Goal: Communication & Community: Answer question/provide support

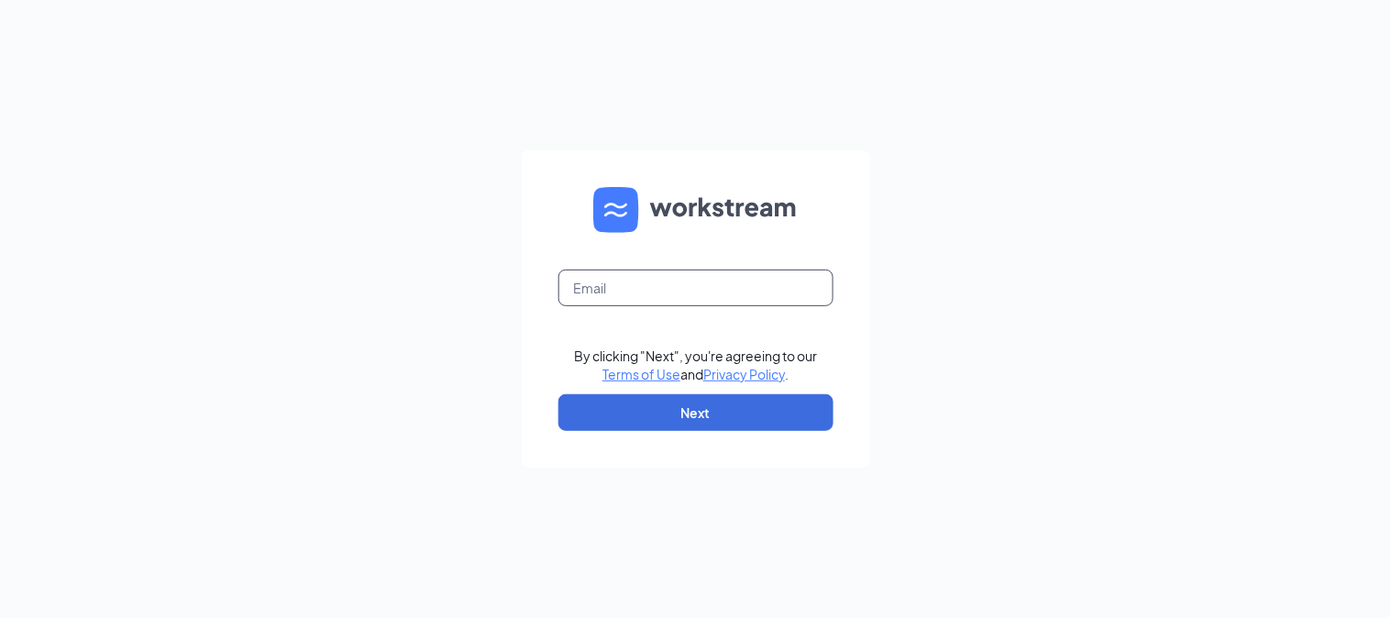
click at [676, 295] on input "text" at bounding box center [696, 288] width 275 height 37
type input "NowLive.Positively@gmail.com"
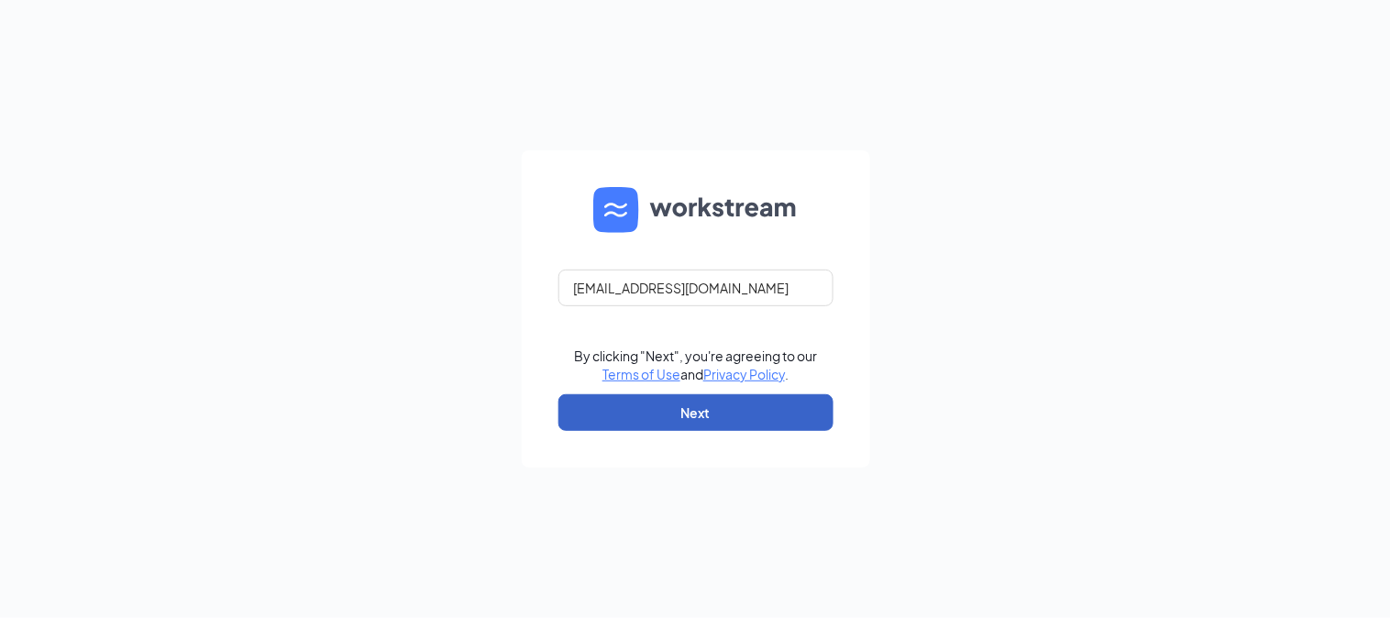
click at [702, 422] on button "Next" at bounding box center [696, 412] width 275 height 37
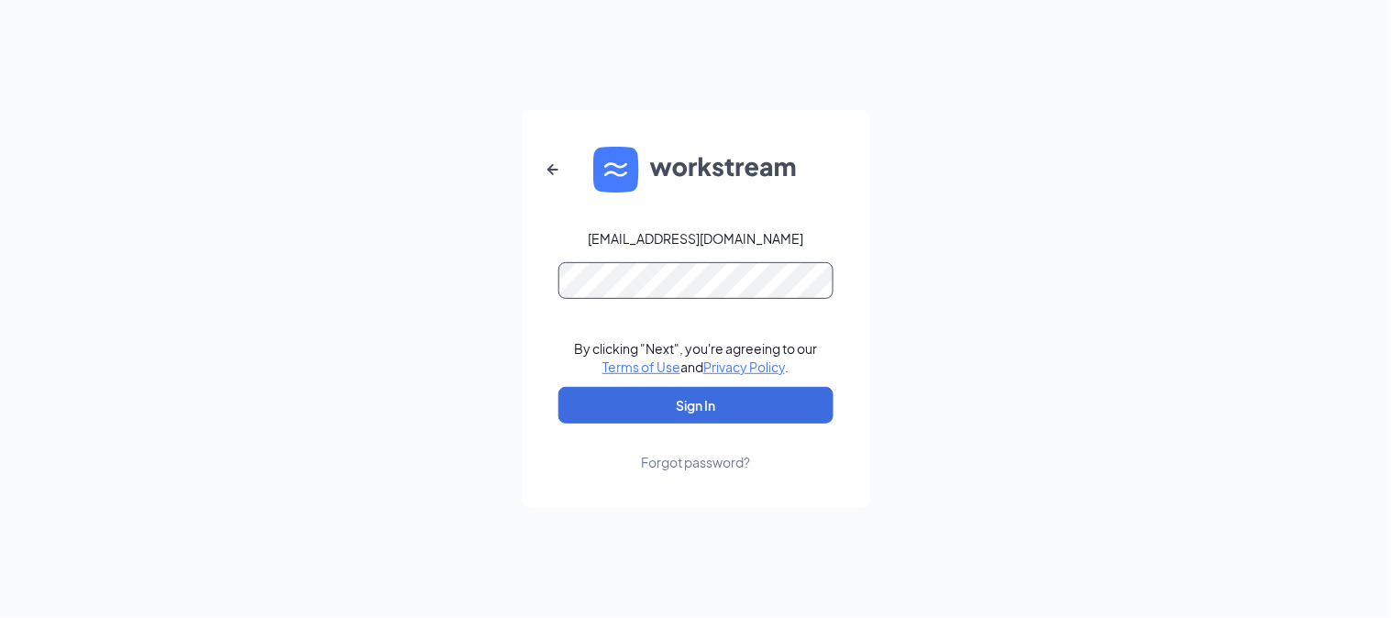
click at [559, 387] on button "Sign In" at bounding box center [696, 405] width 275 height 37
click at [710, 415] on button "Sign In" at bounding box center [696, 405] width 275 height 37
click at [736, 397] on button "Sign In" at bounding box center [696, 405] width 275 height 37
click at [552, 176] on icon "ArrowLeftNew" at bounding box center [553, 170] width 22 height 22
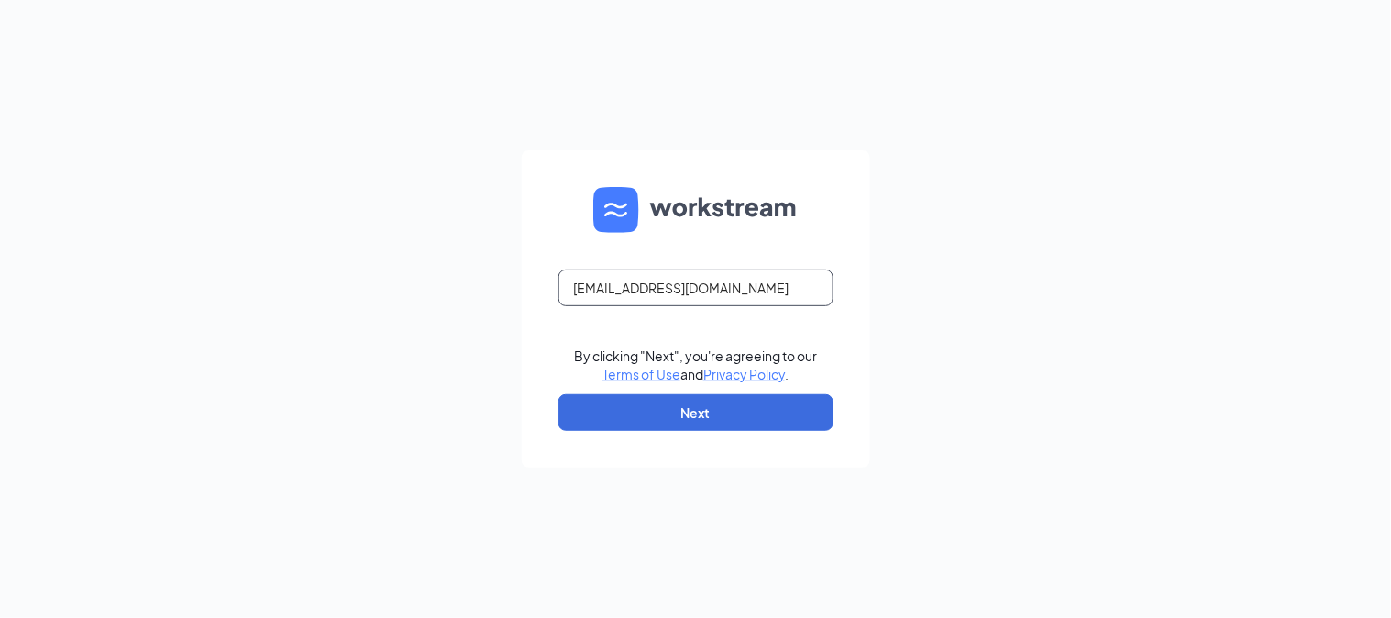
drag, startPoint x: 780, startPoint y: 287, endPoint x: 580, endPoint y: 249, distance: 203.6
click at [580, 249] on form "NowLive.Positively@gmail.com By clicking "Next", you're agreeing to our Terms o…" at bounding box center [696, 308] width 348 height 317
type input "N"
type input "158tsc@gmail.com"
click at [688, 407] on button "Next" at bounding box center [696, 412] width 275 height 37
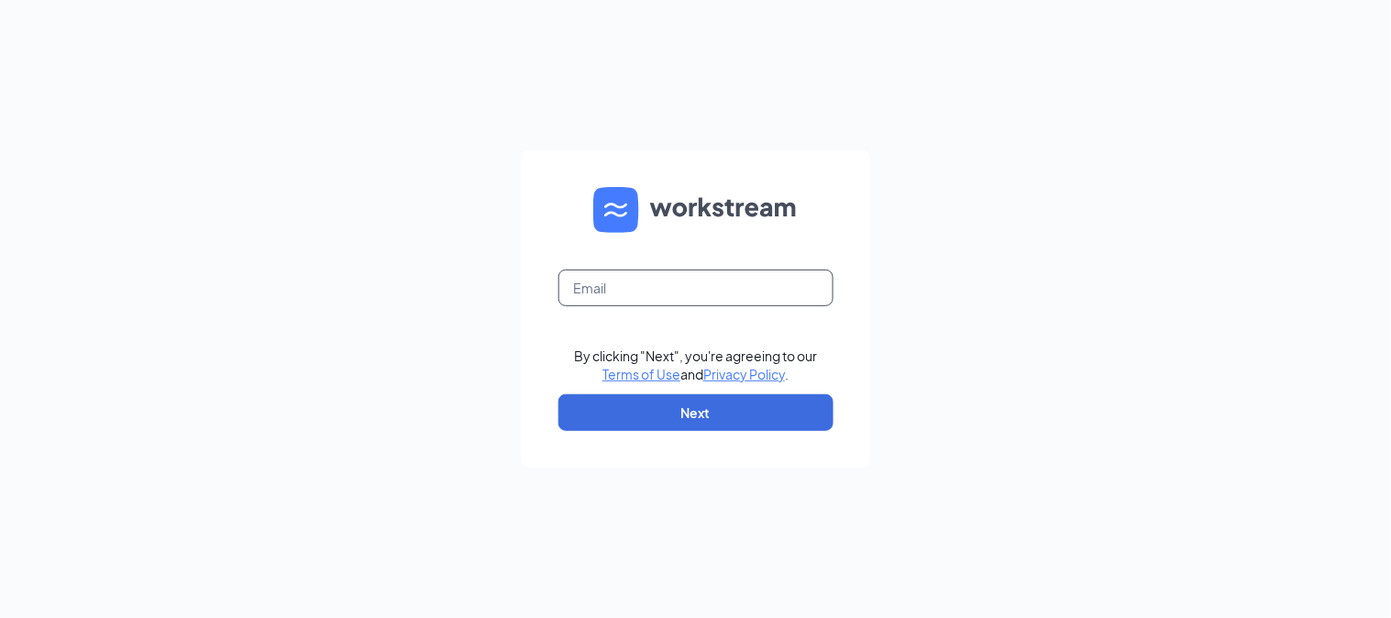
click at [581, 295] on input "text" at bounding box center [696, 288] width 275 height 37
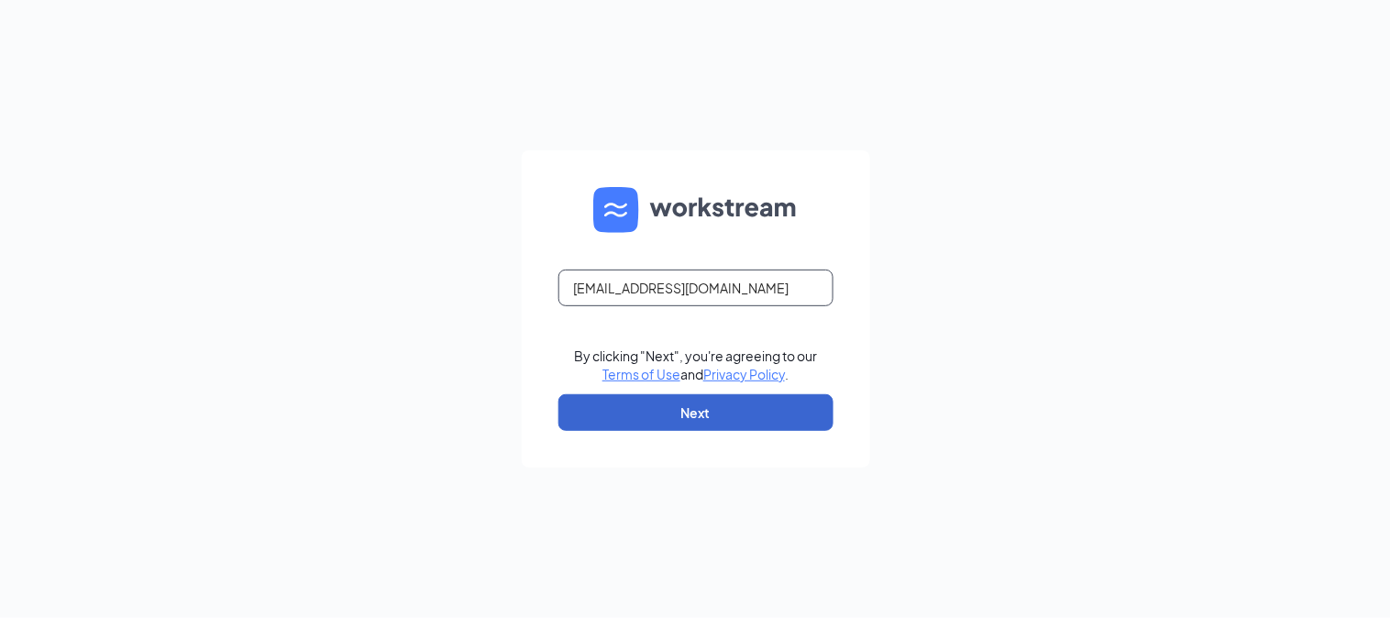
type input "158TSC@gmail.com"
click at [635, 401] on button "Next" at bounding box center [696, 412] width 275 height 37
click at [639, 399] on button "button" at bounding box center [696, 412] width 275 height 37
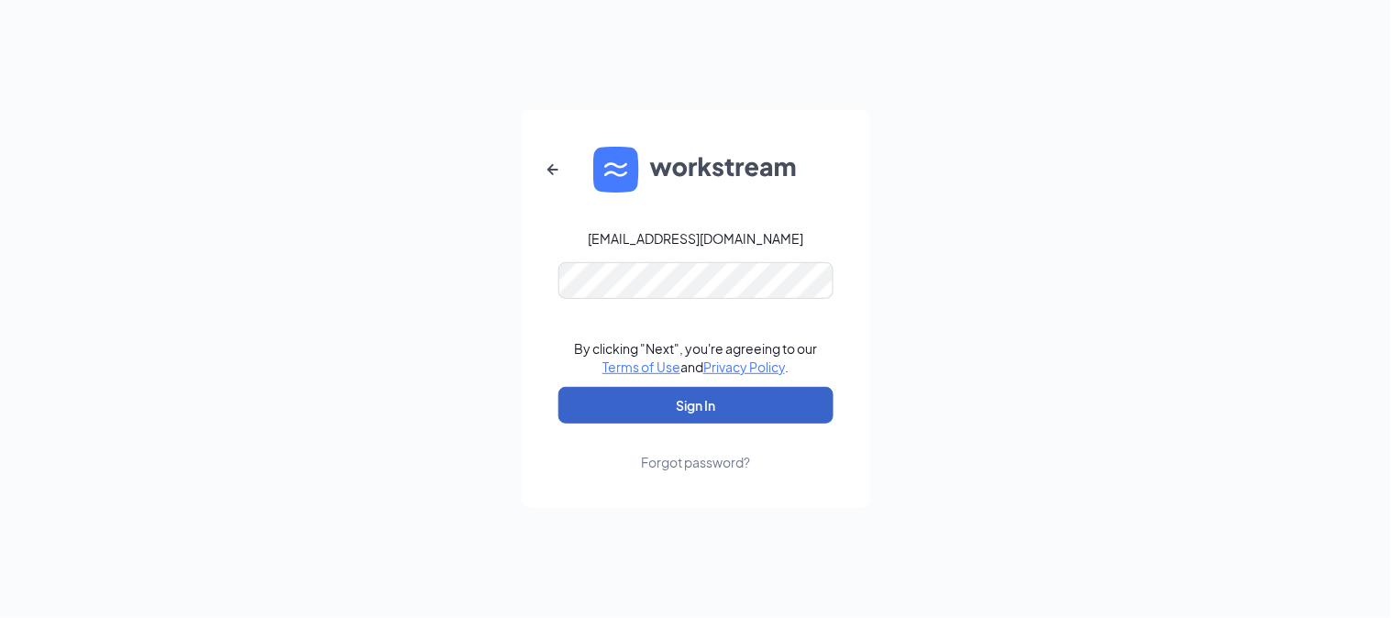
click at [668, 416] on button "Sign In" at bounding box center [696, 405] width 275 height 37
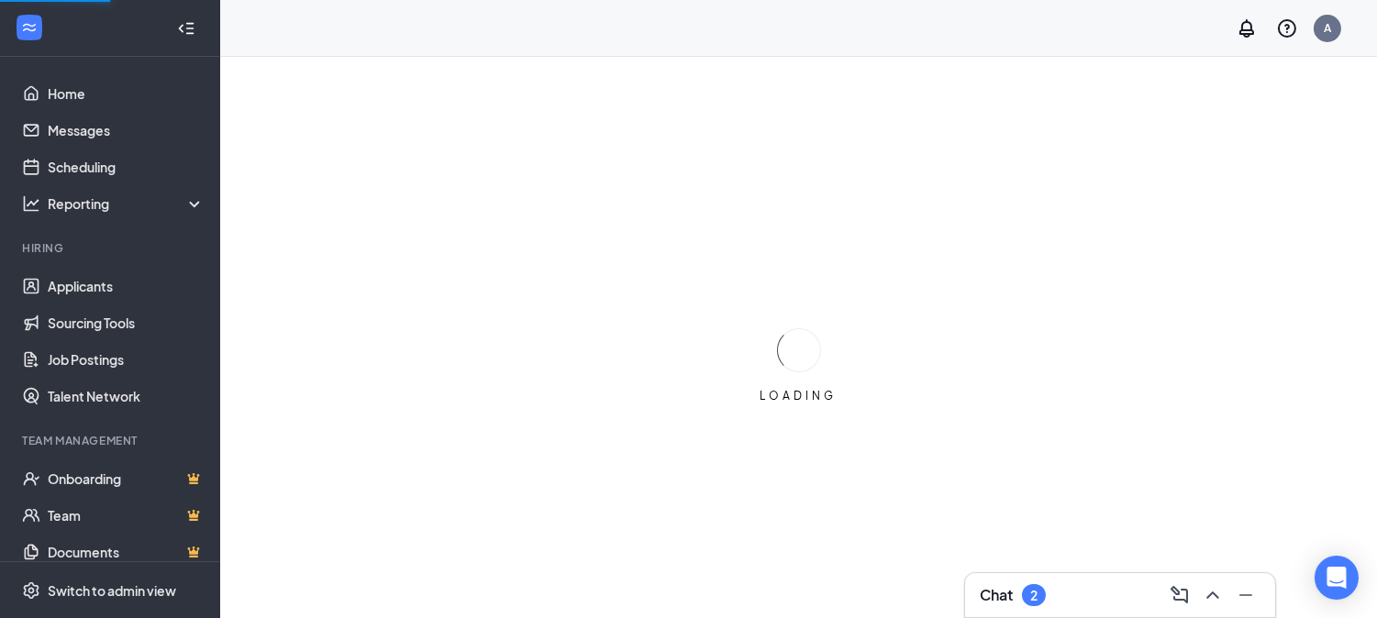
click at [525, 335] on div "LOADING" at bounding box center [798, 366] width 1156 height 618
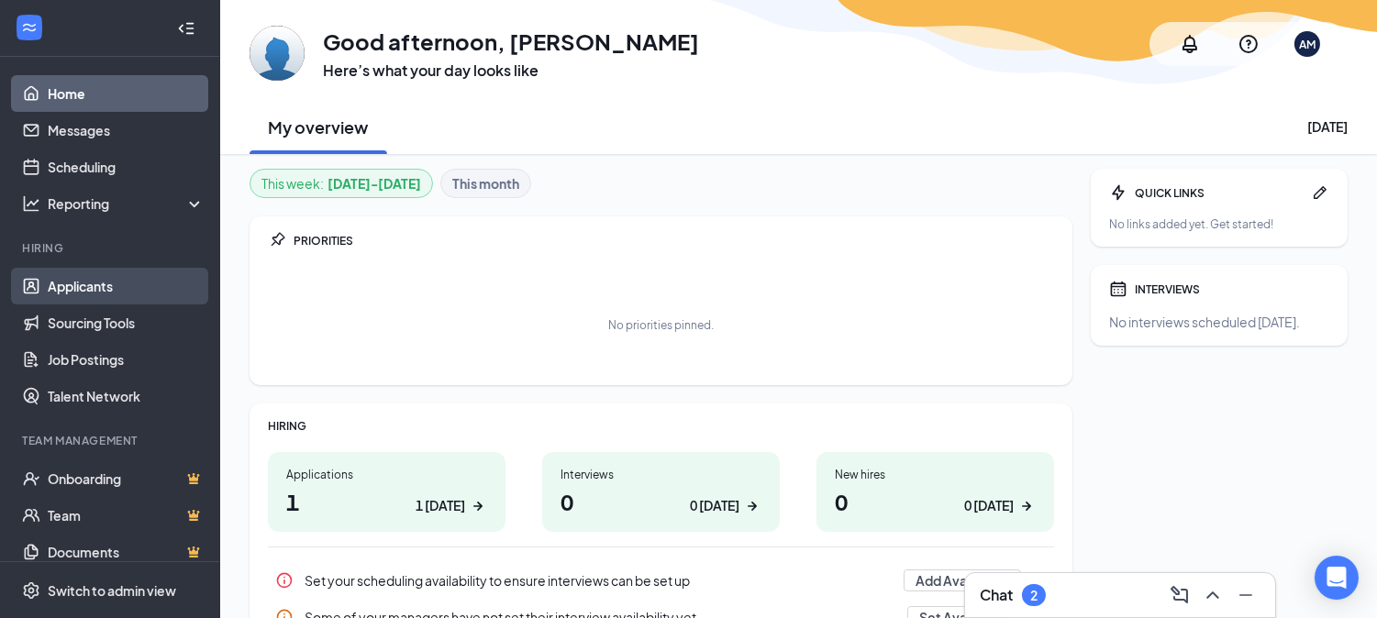
click at [96, 286] on link "Applicants" at bounding box center [126, 286] width 157 height 37
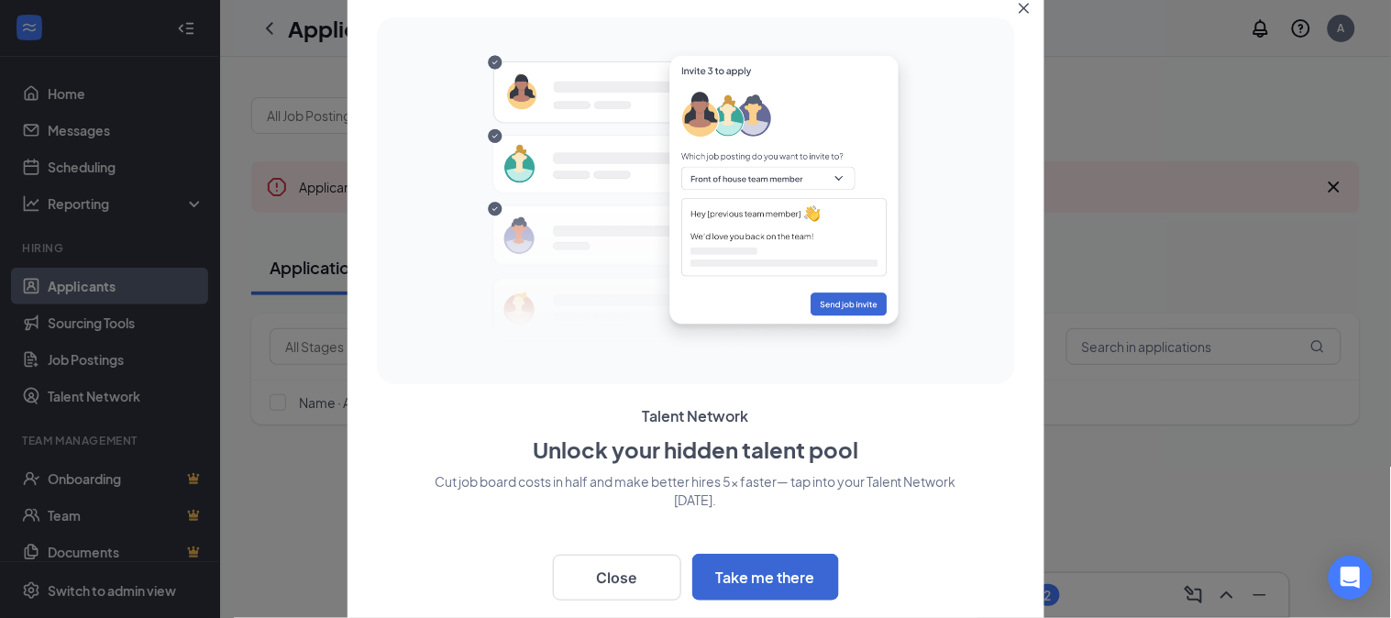
click at [1027, 9] on button "Close" at bounding box center [1028, 4] width 33 height 33
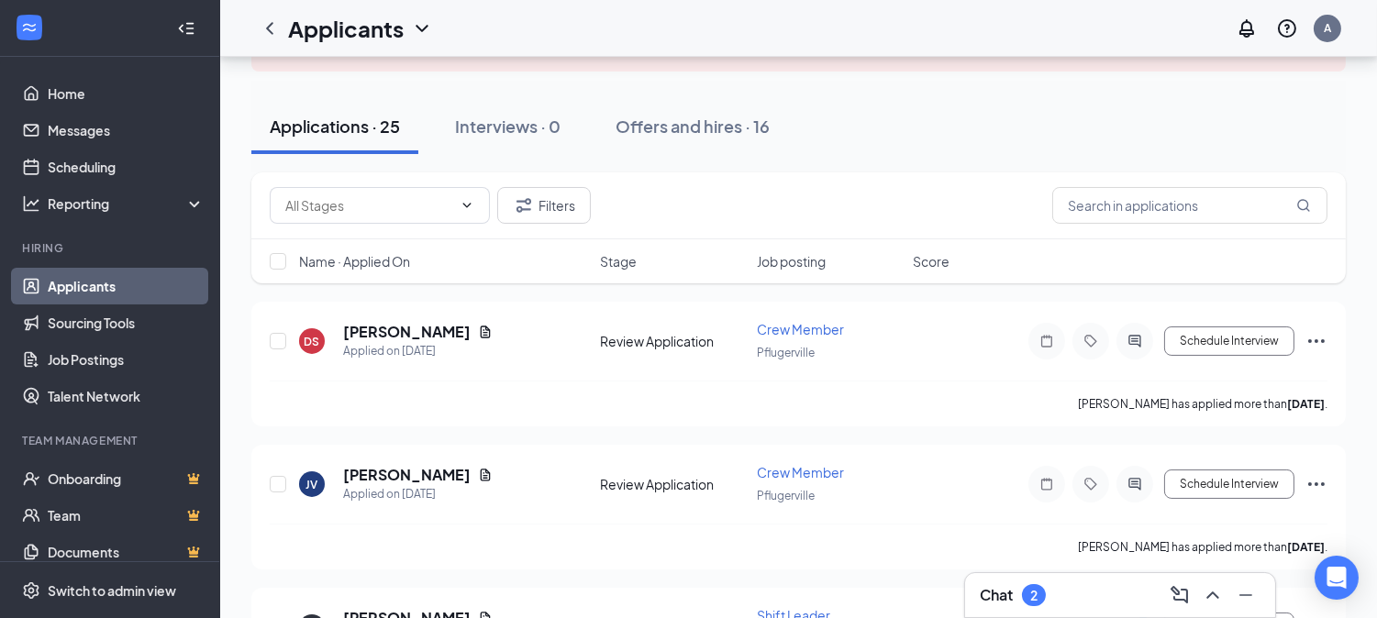
scroll to position [142, 0]
click at [1018, 592] on div "Chat 2" at bounding box center [1012, 595] width 66 height 22
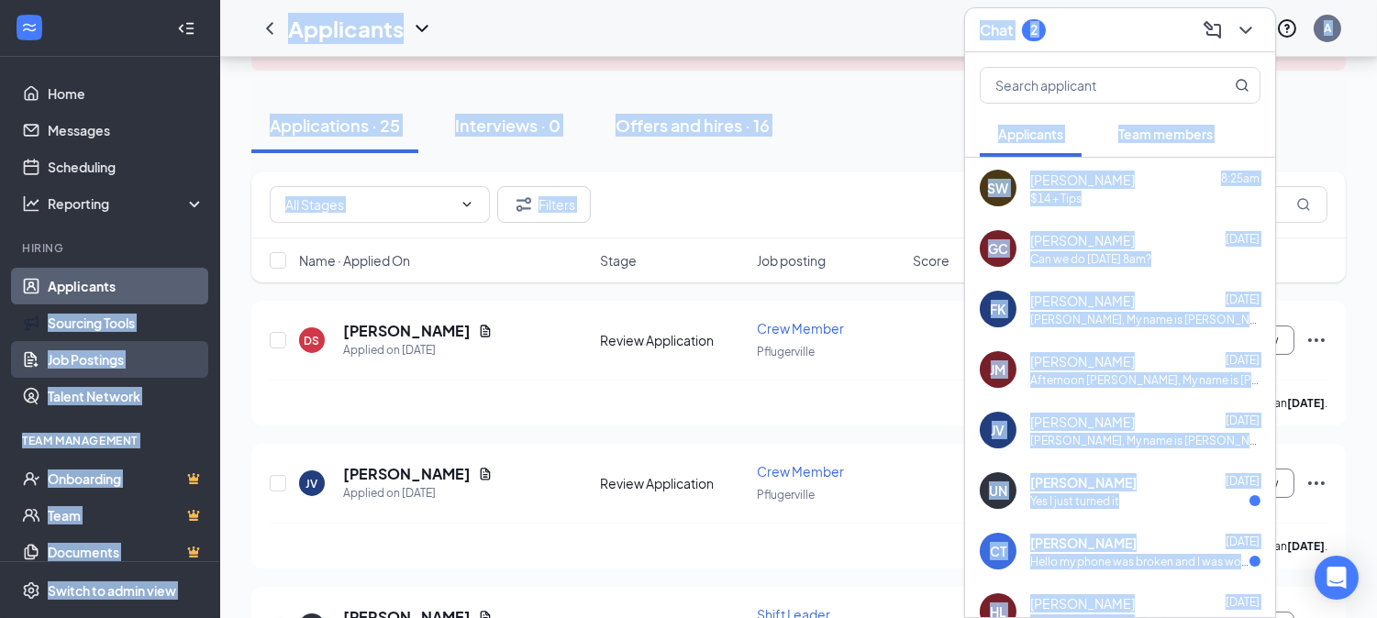
click at [72, 355] on link "Job Postings" at bounding box center [126, 359] width 157 height 37
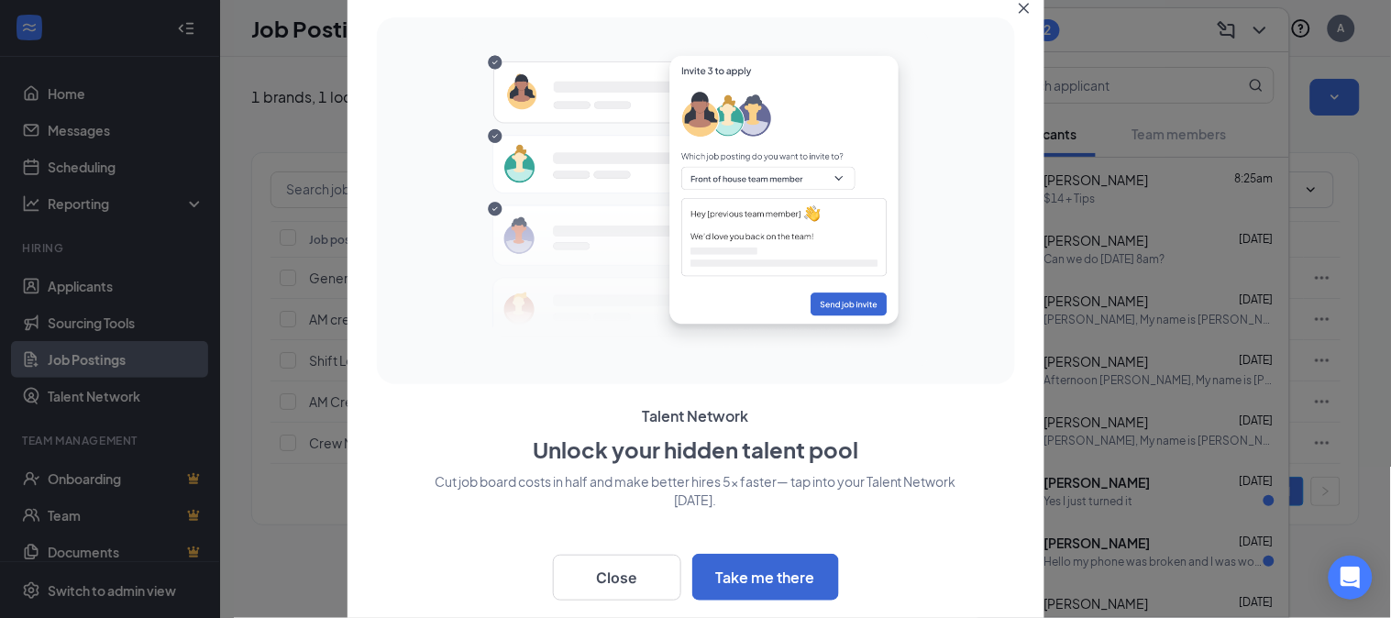
drag, startPoint x: 883, startPoint y: 520, endPoint x: 502, endPoint y: 571, distance: 385.0
click at [502, 571] on div "Back Close Take me there" at bounding box center [696, 574] width 638 height 54
click at [608, 575] on button "Close" at bounding box center [617, 578] width 128 height 46
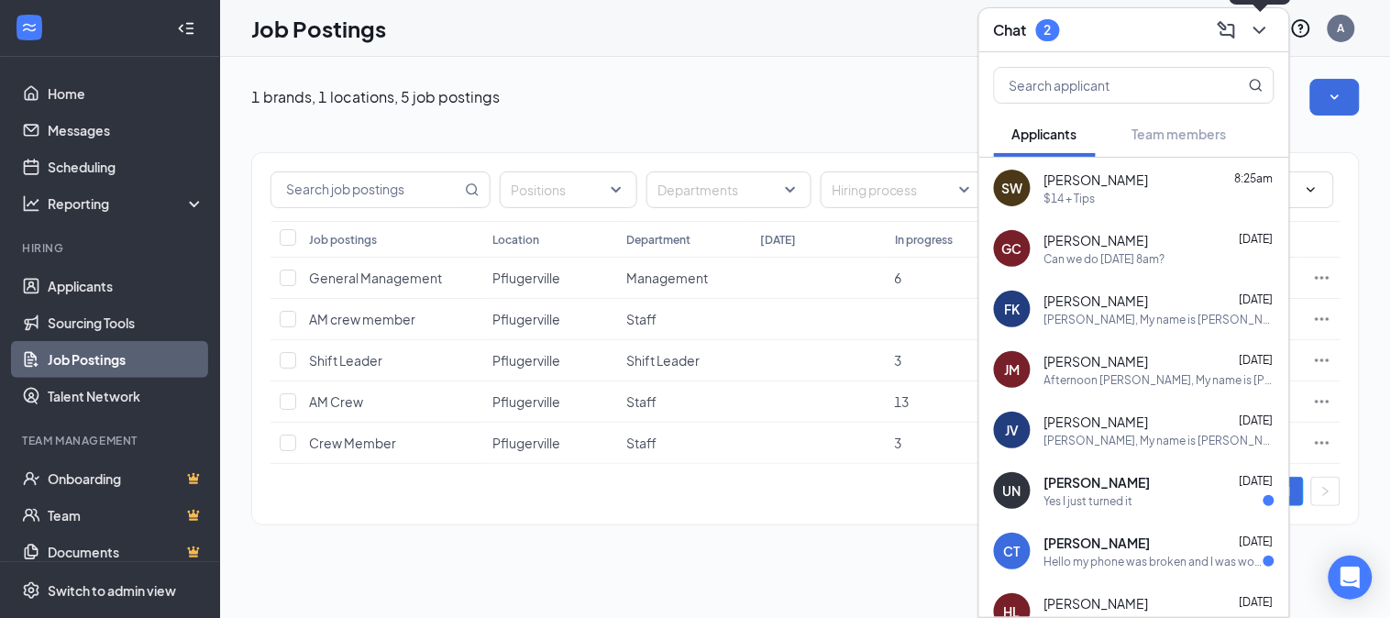
click at [1255, 29] on icon "ChevronDown" at bounding box center [1260, 30] width 22 height 22
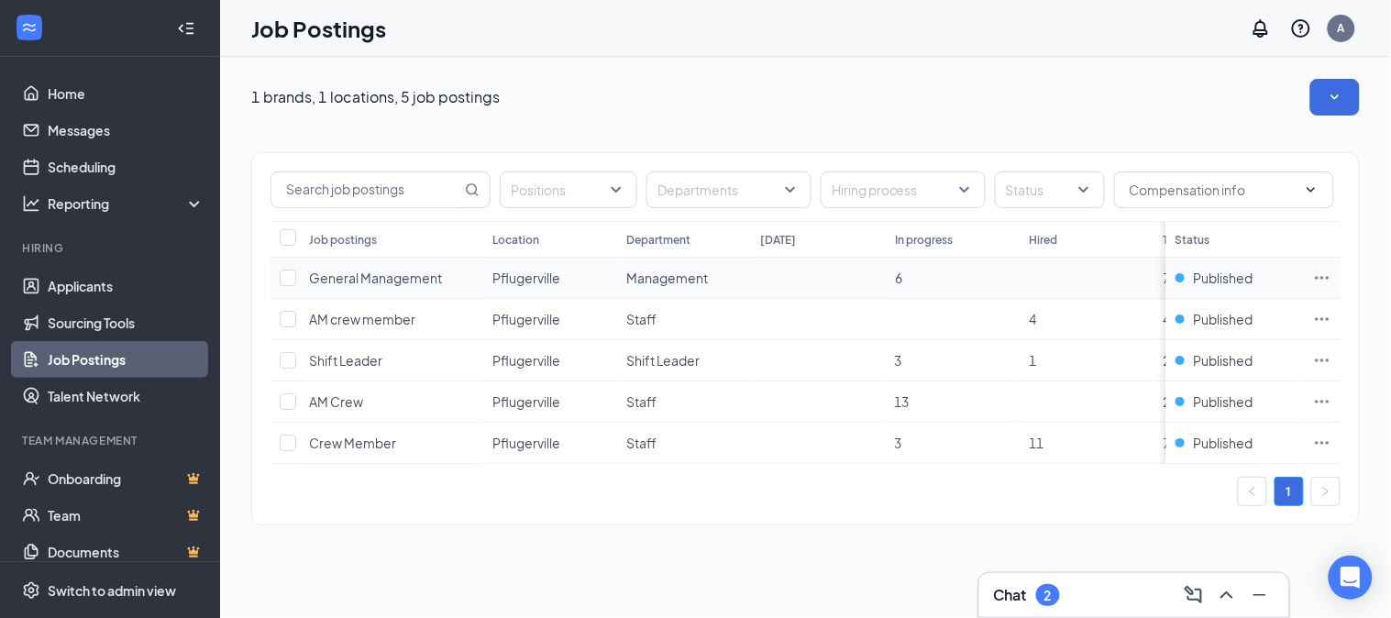
click at [1318, 277] on icon "Ellipses" at bounding box center [1323, 277] width 14 height 3
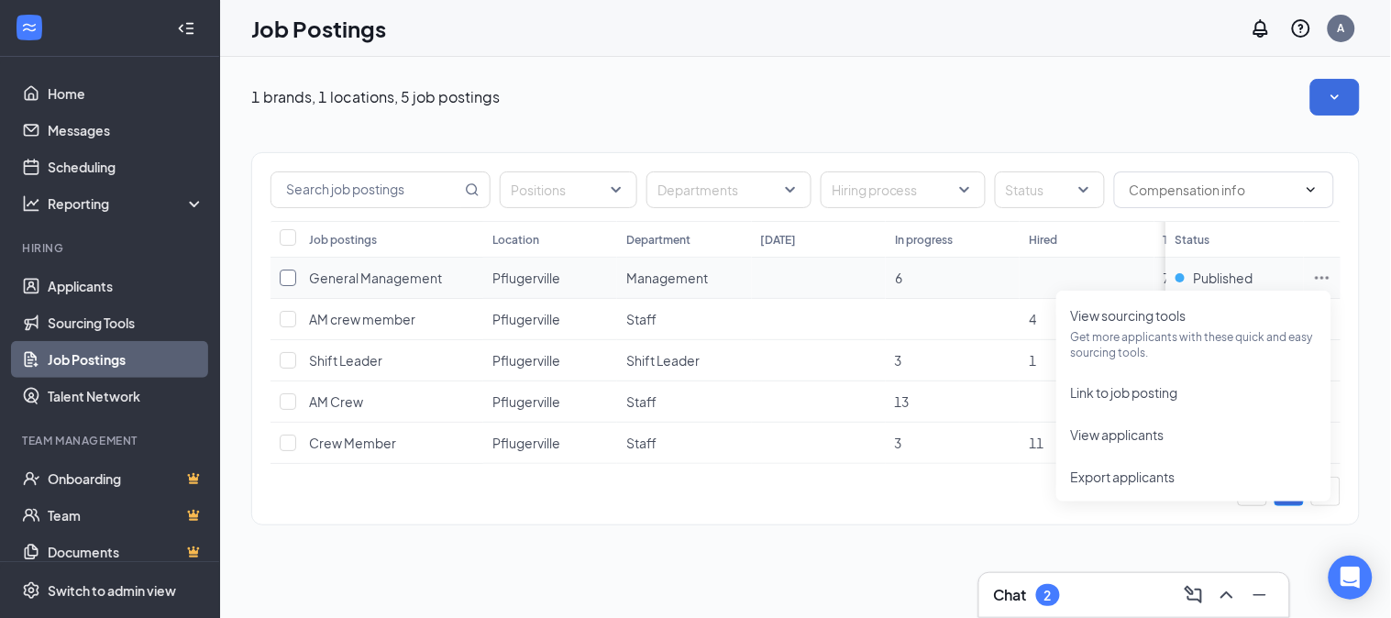
click at [288, 277] on input "checkbox" at bounding box center [288, 278] width 17 height 17
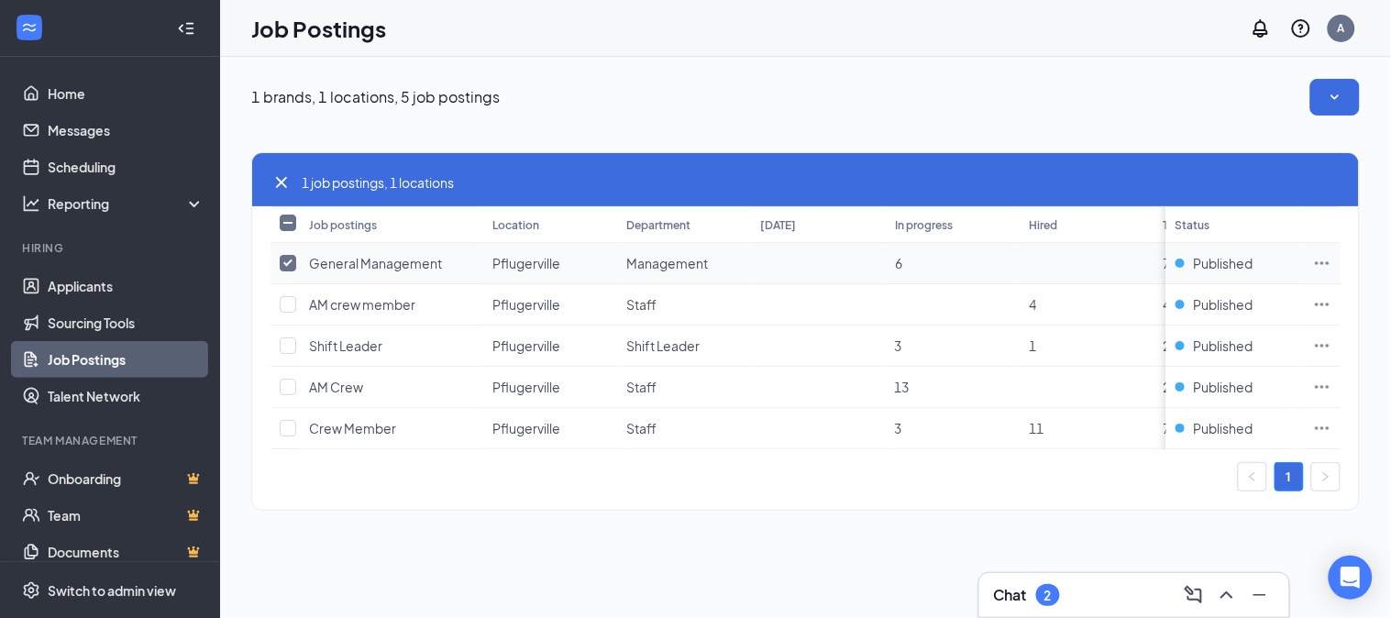
click at [1322, 266] on icon "Ellipses" at bounding box center [1322, 263] width 18 height 18
click at [847, 575] on div "1 brands, 1 locations, 5 job postings 1 job postings, 1 locations Job postings …" at bounding box center [805, 337] width 1171 height 561
click at [1328, 97] on icon "SmallChevronDown" at bounding box center [1335, 97] width 18 height 18
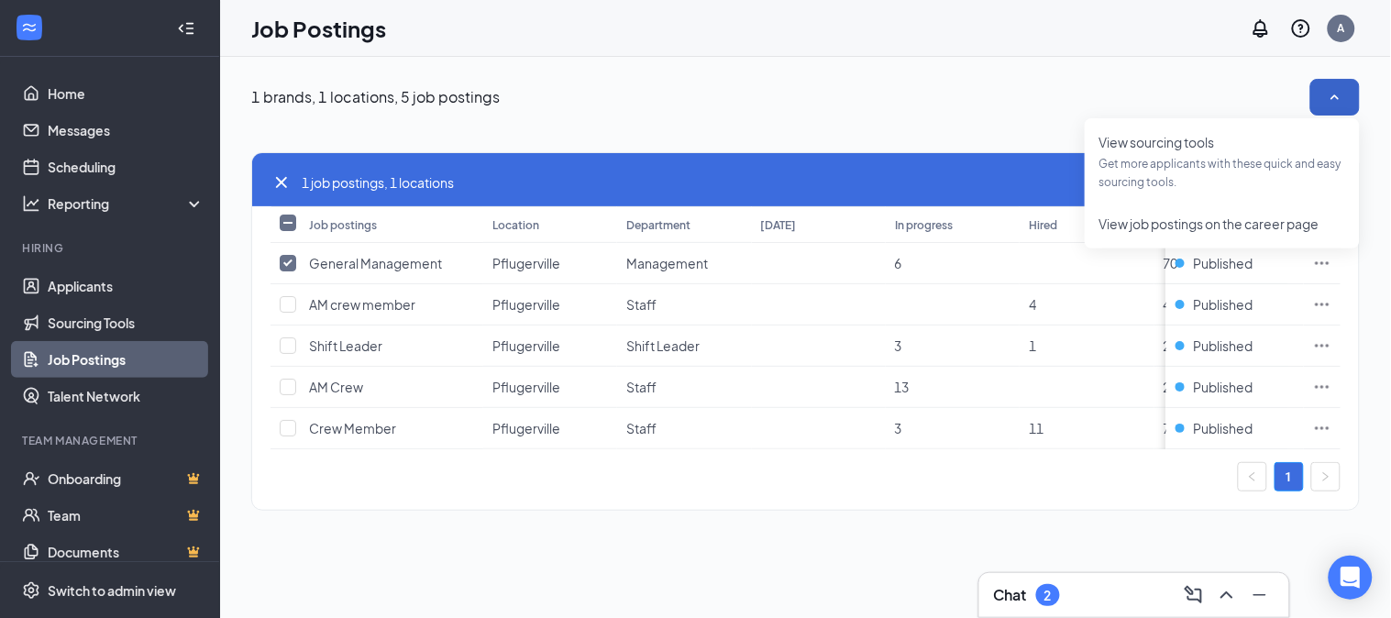
click at [1328, 97] on icon "SmallChevronUp" at bounding box center [1335, 97] width 18 height 18
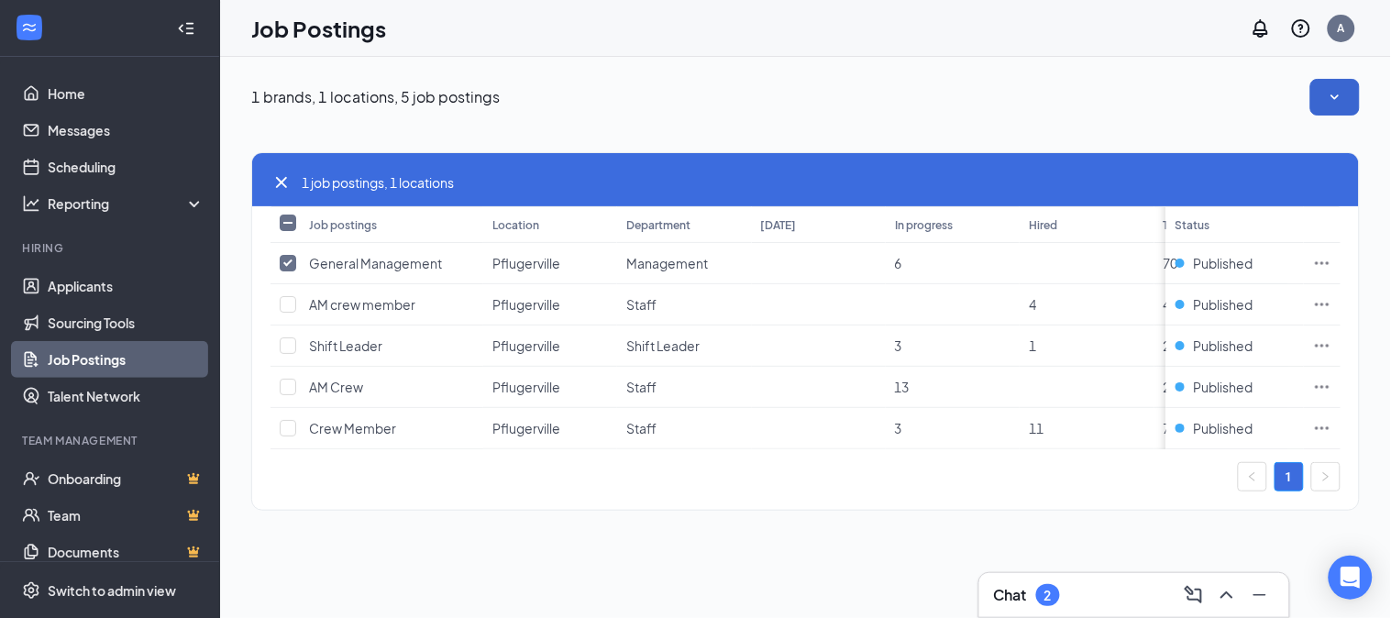
click at [277, 178] on icon "Cross" at bounding box center [281, 182] width 11 height 11
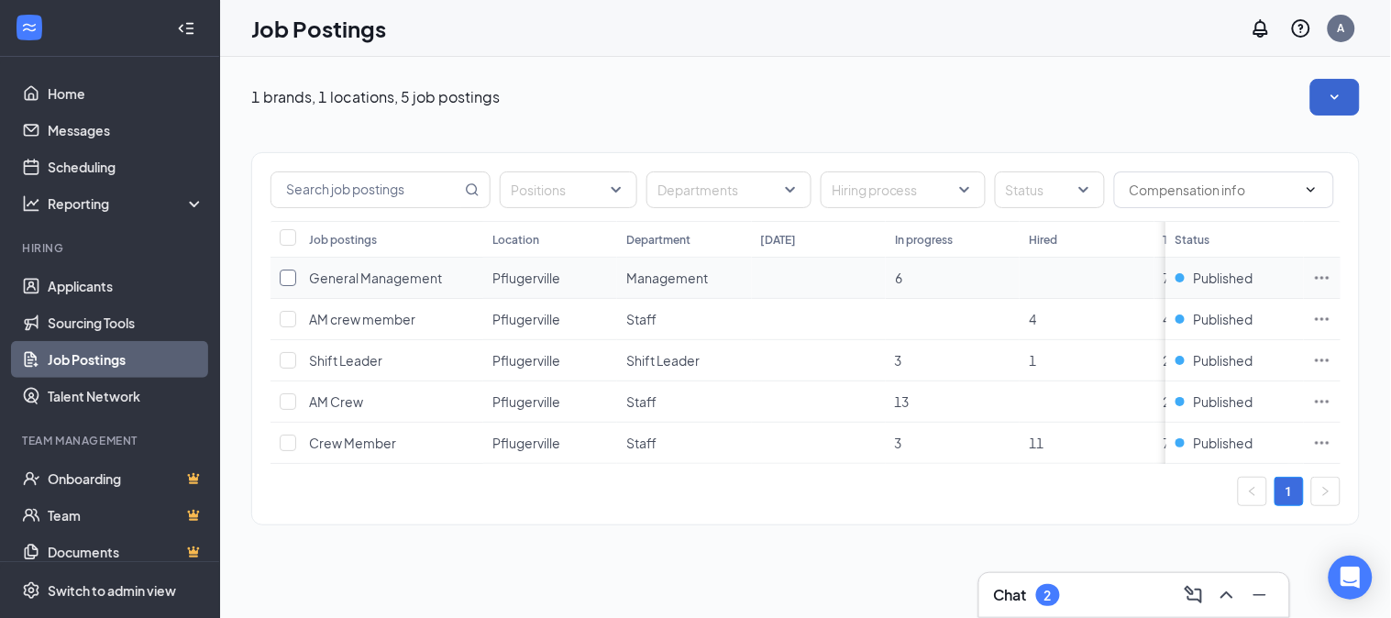
click at [288, 279] on input "checkbox" at bounding box center [288, 278] width 17 height 17
checkbox input "true"
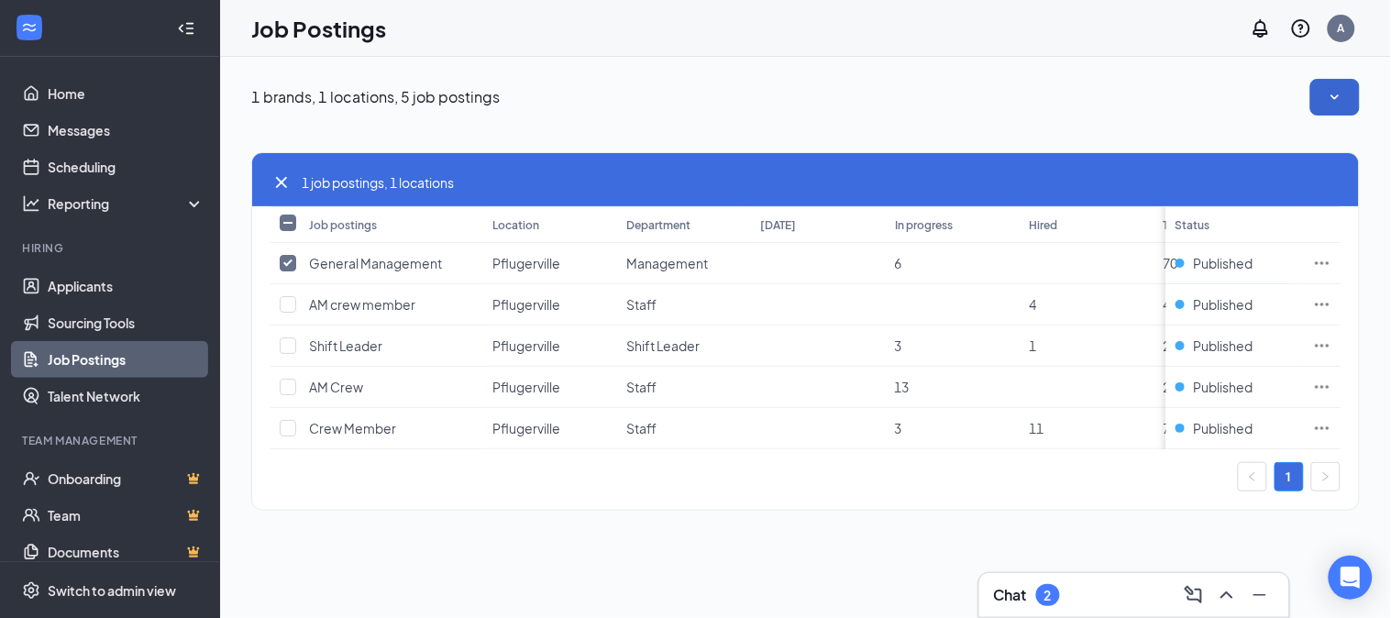
click at [285, 222] on input "Select all" at bounding box center [288, 223] width 17 height 17
checkbox input "true"
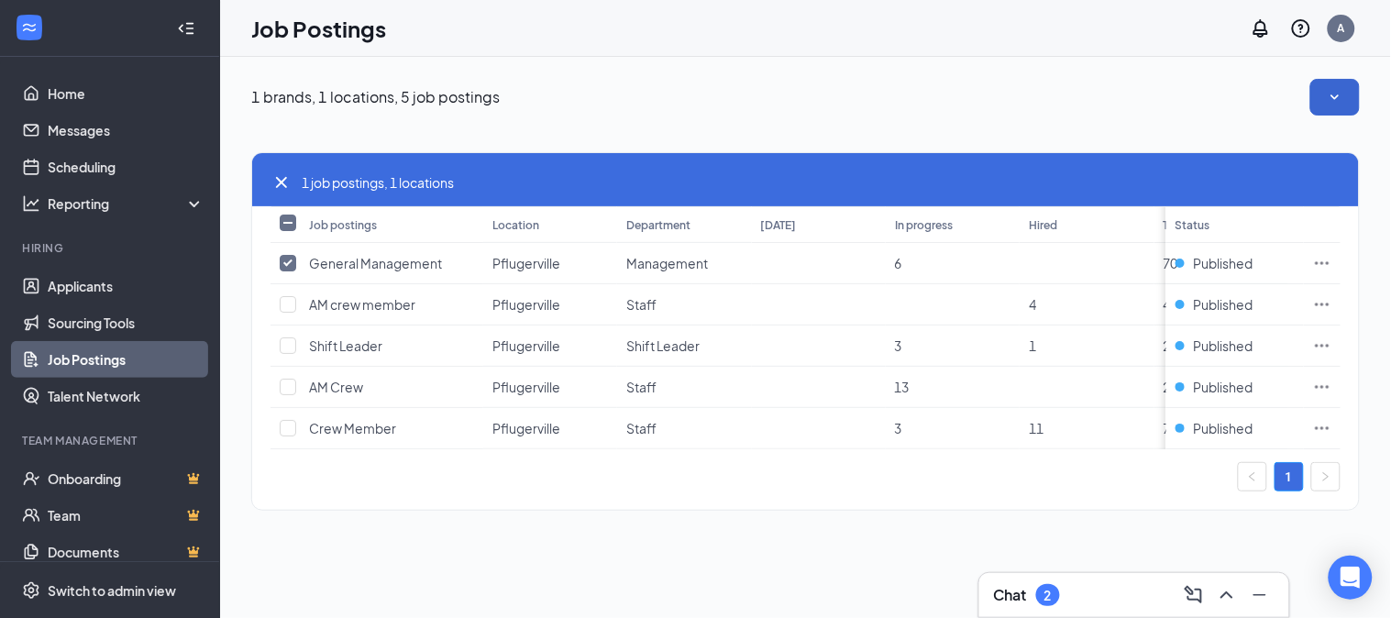
checkbox input "true"
click at [285, 222] on input "Select all" at bounding box center [288, 223] width 17 height 17
checkbox input "false"
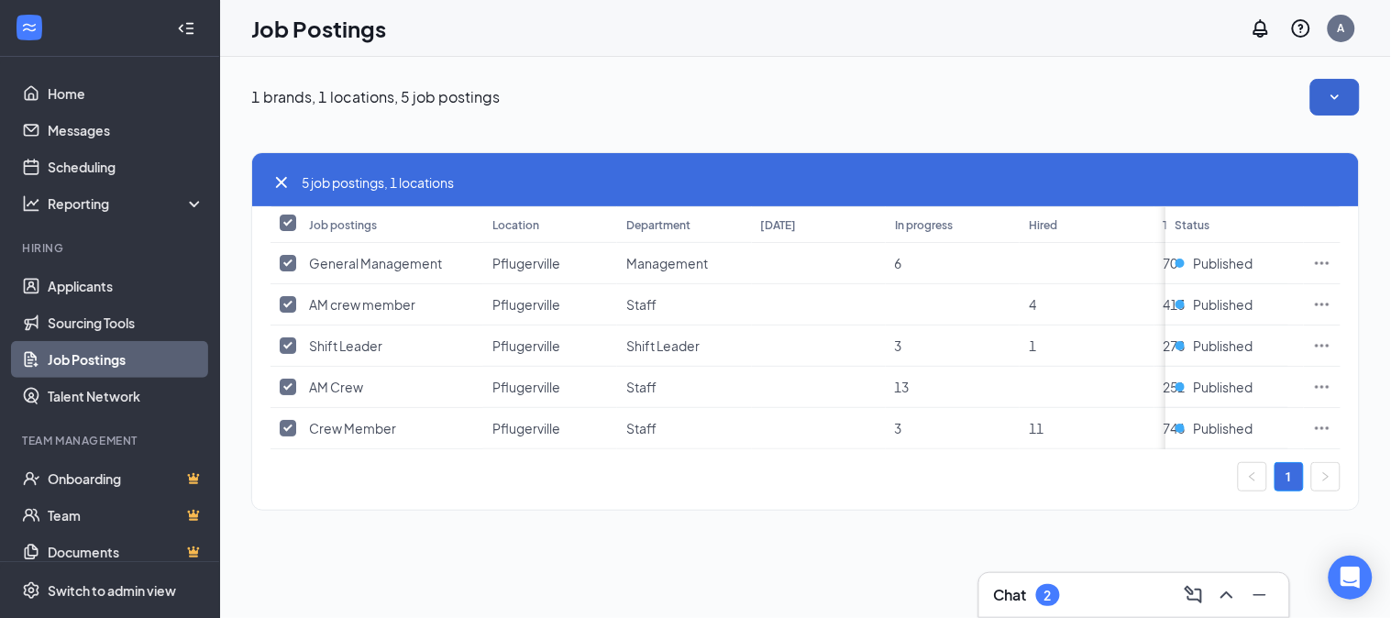
checkbox input "false"
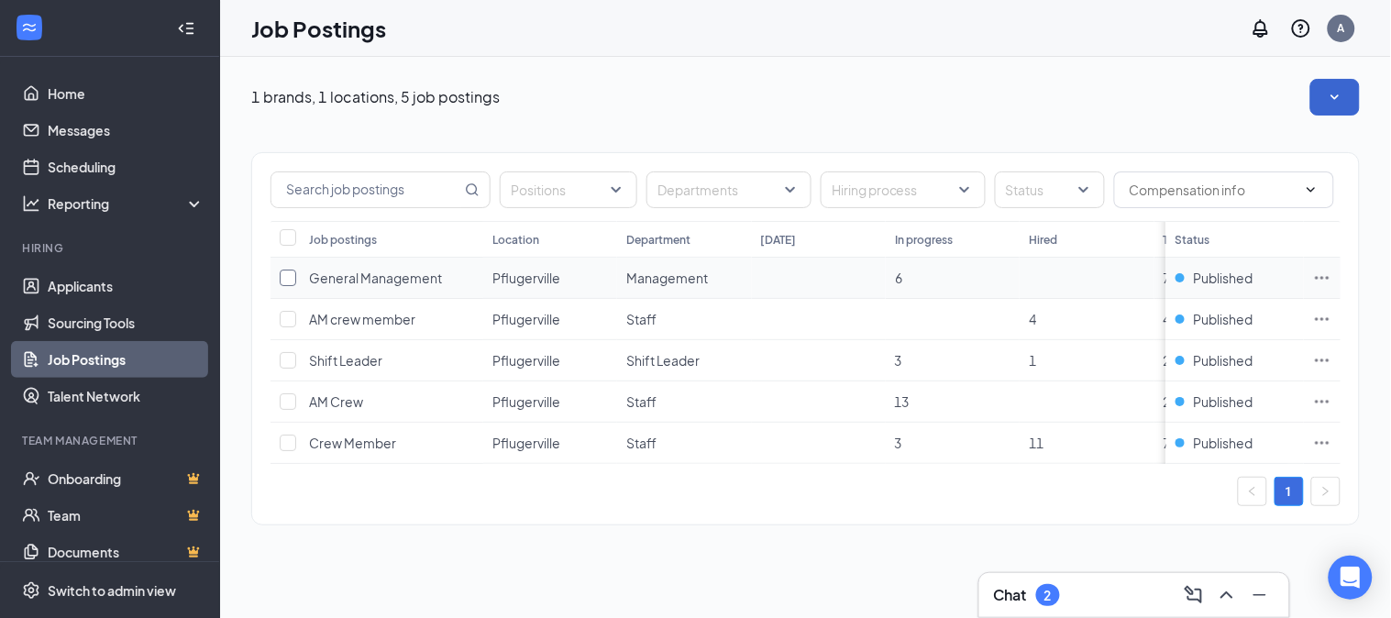
click at [290, 281] on input "checkbox" at bounding box center [288, 278] width 17 height 17
checkbox input "true"
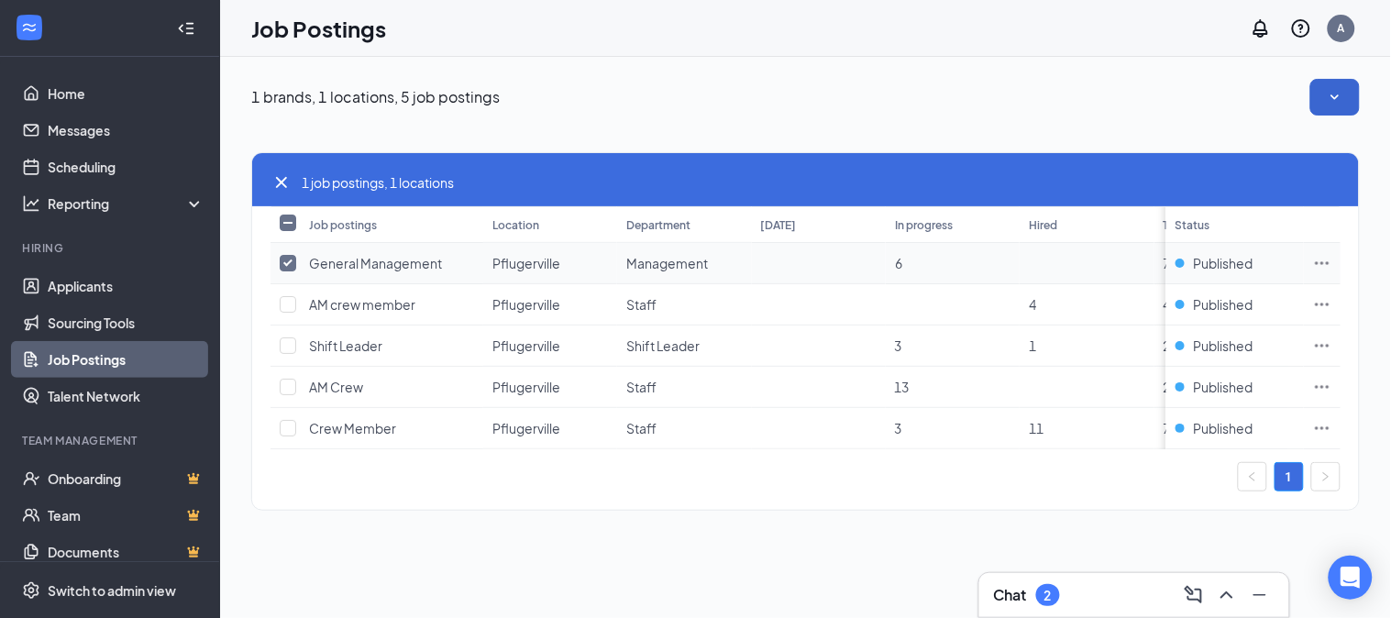
click at [398, 264] on span "General Management" at bounding box center [375, 263] width 133 height 17
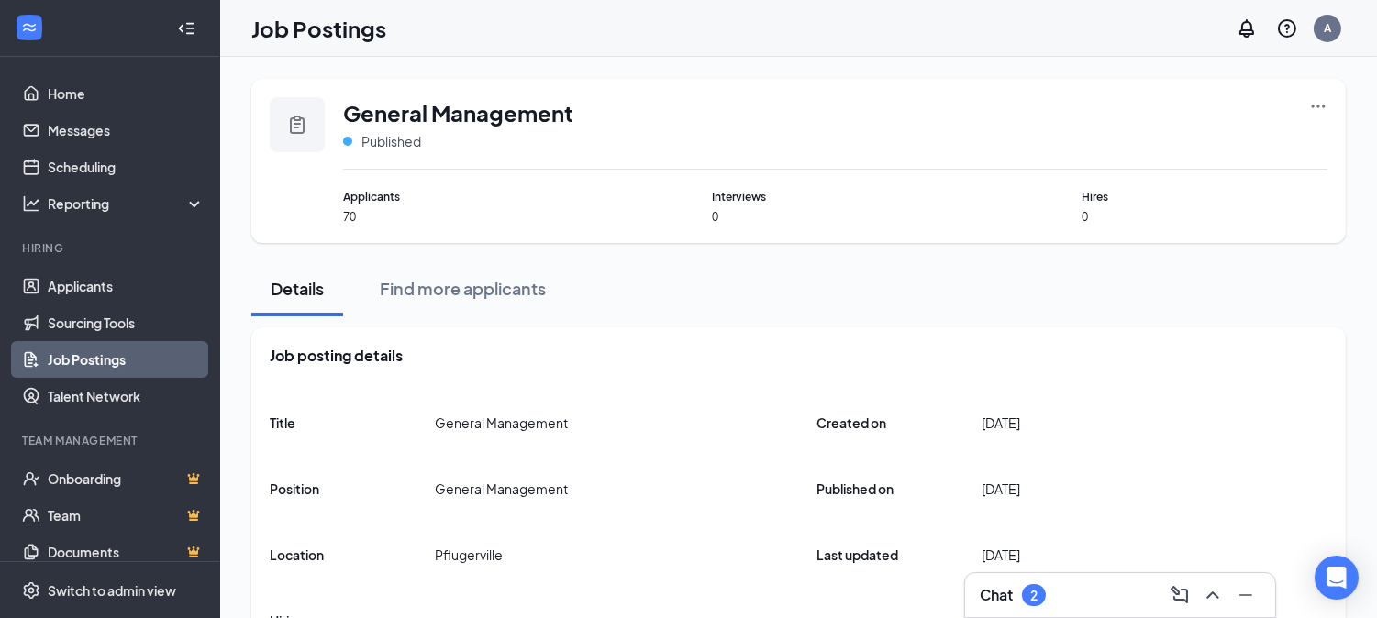
click at [1315, 105] on icon "Ellipses" at bounding box center [1318, 106] width 18 height 18
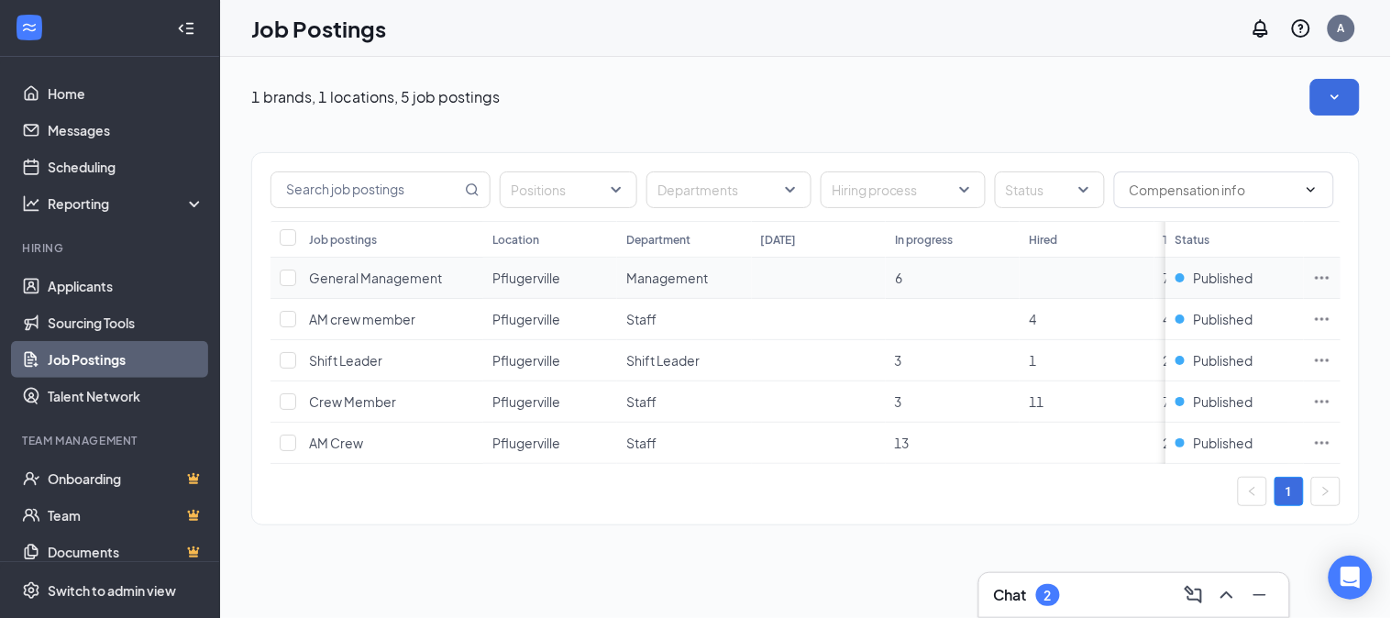
click at [1326, 271] on icon "Ellipses" at bounding box center [1322, 278] width 18 height 18
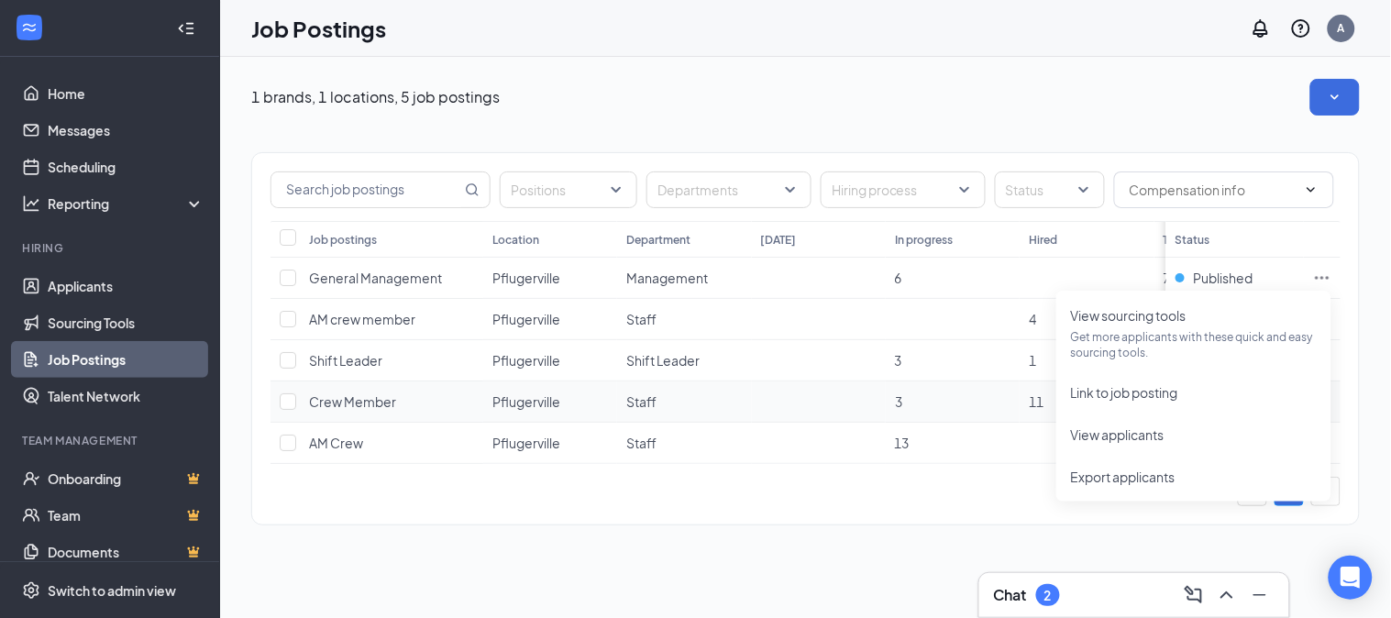
click at [482, 409] on td "Crew Member" at bounding box center [391, 402] width 183 height 41
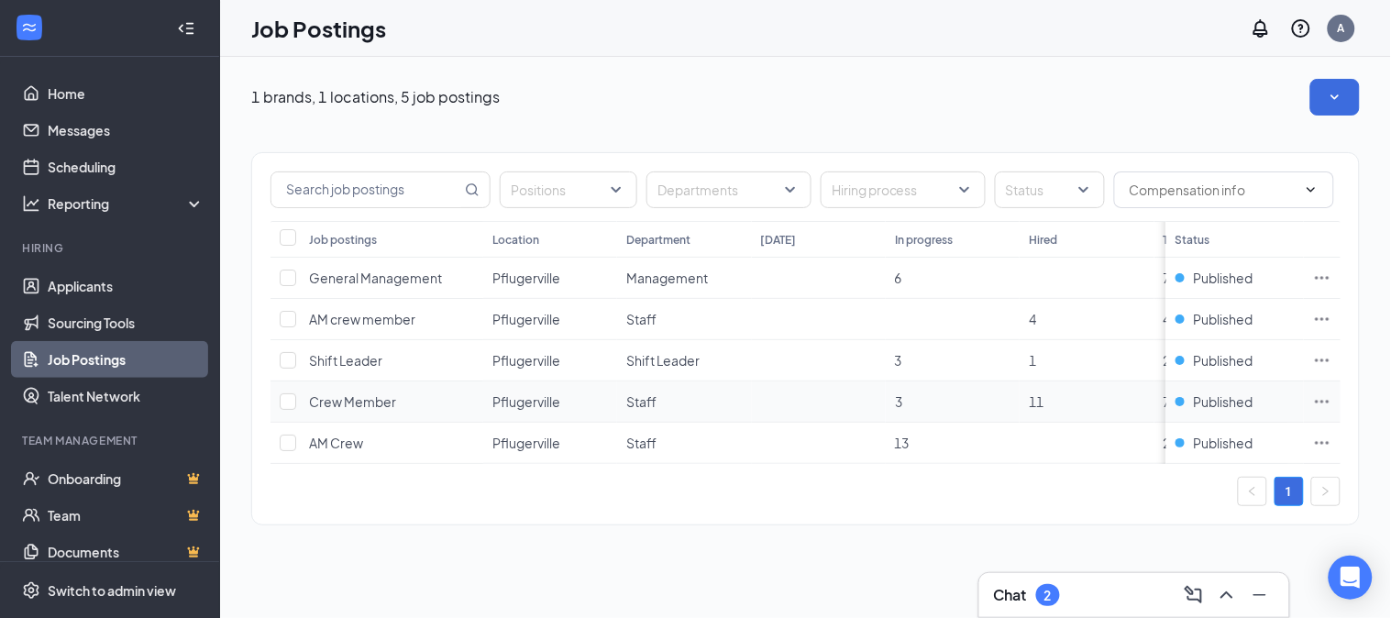
click at [1322, 398] on icon "Ellipses" at bounding box center [1322, 402] width 18 height 18
click at [497, 525] on div "Positions Departments Hiring process Status Job postings Location Department [D…" at bounding box center [805, 338] width 1109 height 373
click at [1189, 277] on div "Published" at bounding box center [1235, 278] width 119 height 18
click at [1180, 278] on div "Published" at bounding box center [1235, 278] width 119 height 18
drag, startPoint x: 1180, startPoint y: 278, endPoint x: 1001, endPoint y: 212, distance: 191.5
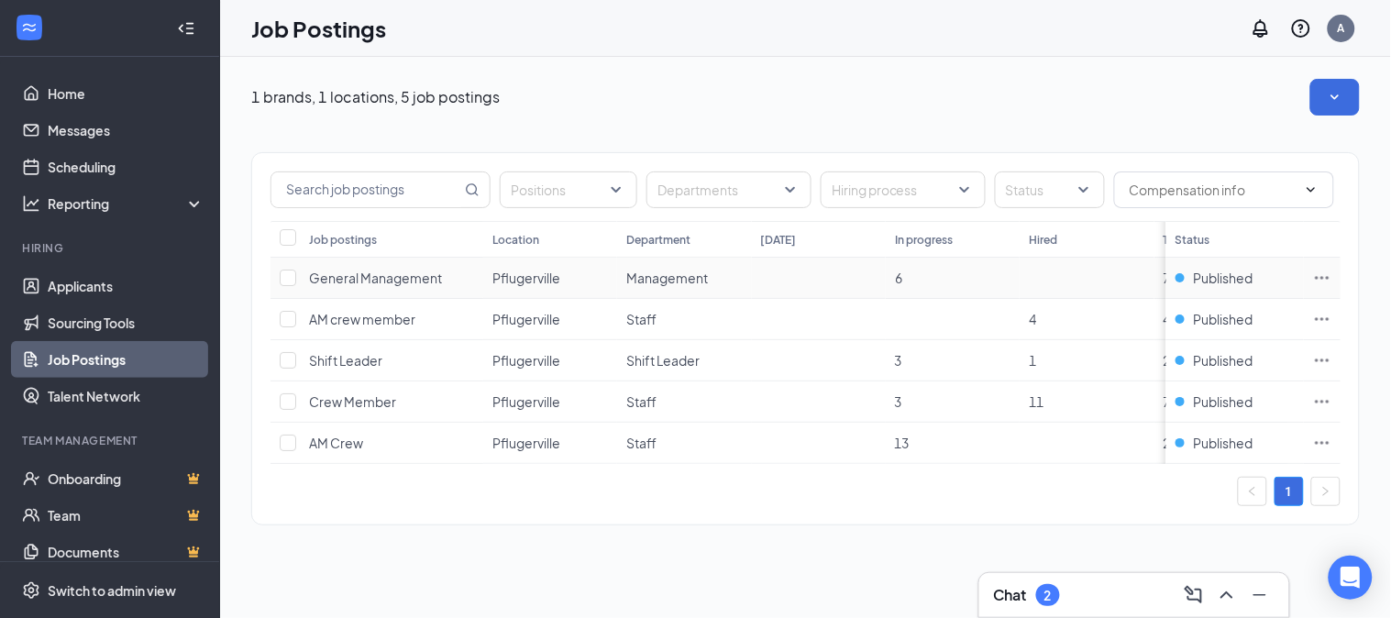
click at [1101, 71] on div "1 brands, 1 locations, 5 job postings Positions Departments Hiring process Stat…" at bounding box center [805, 311] width 1171 height 509
click at [1321, 277] on icon "Ellipses" at bounding box center [1322, 278] width 18 height 18
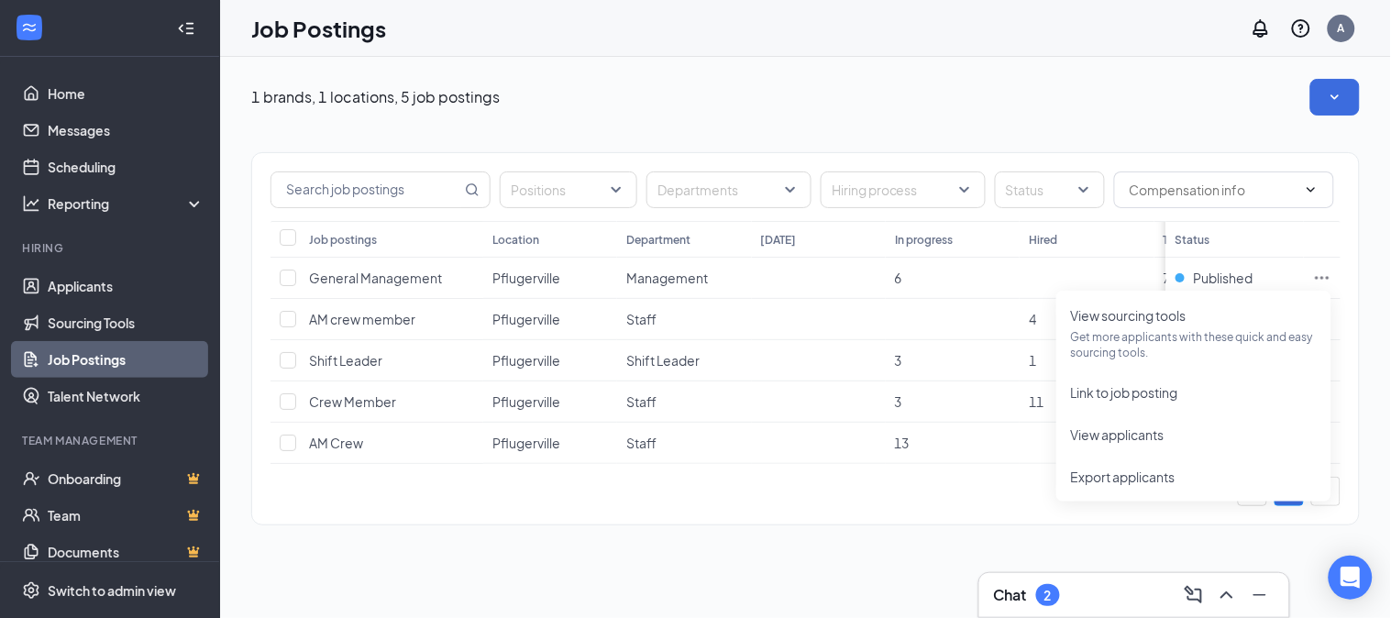
click at [1198, 127] on div "Positions Departments Hiring process Status Job postings Location Department [D…" at bounding box center [805, 330] width 1109 height 428
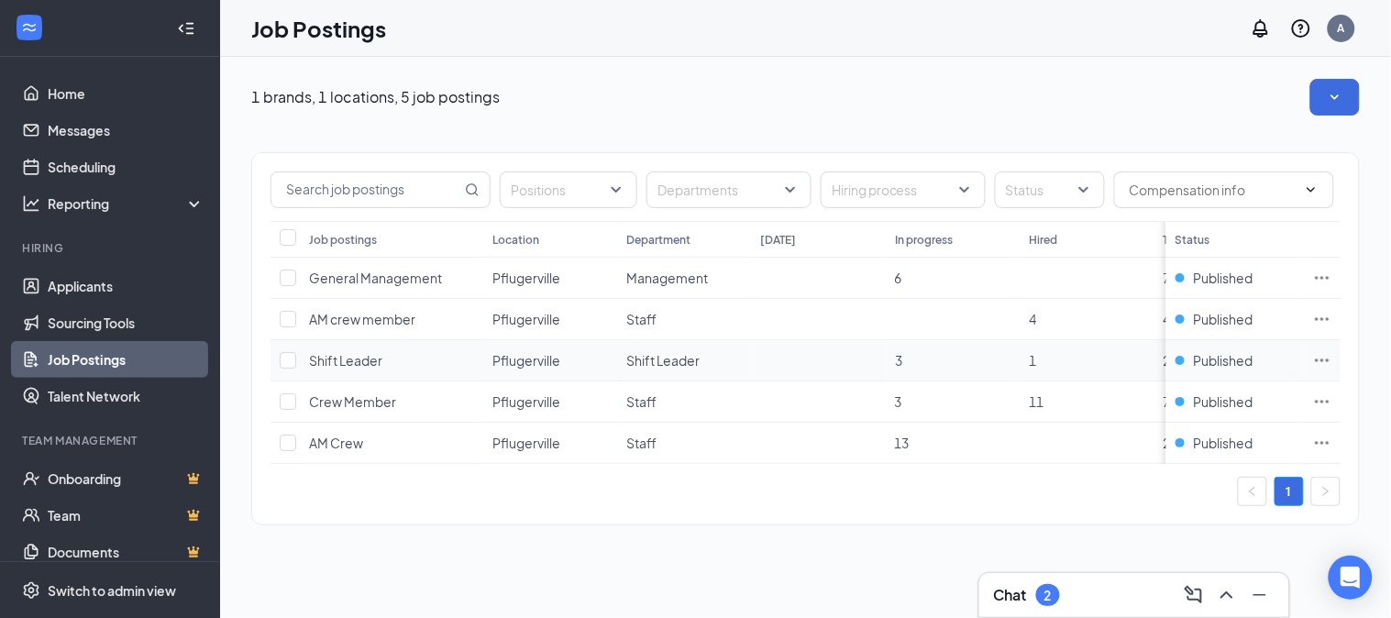
click at [1318, 363] on icon "Ellipses" at bounding box center [1322, 360] width 18 height 18
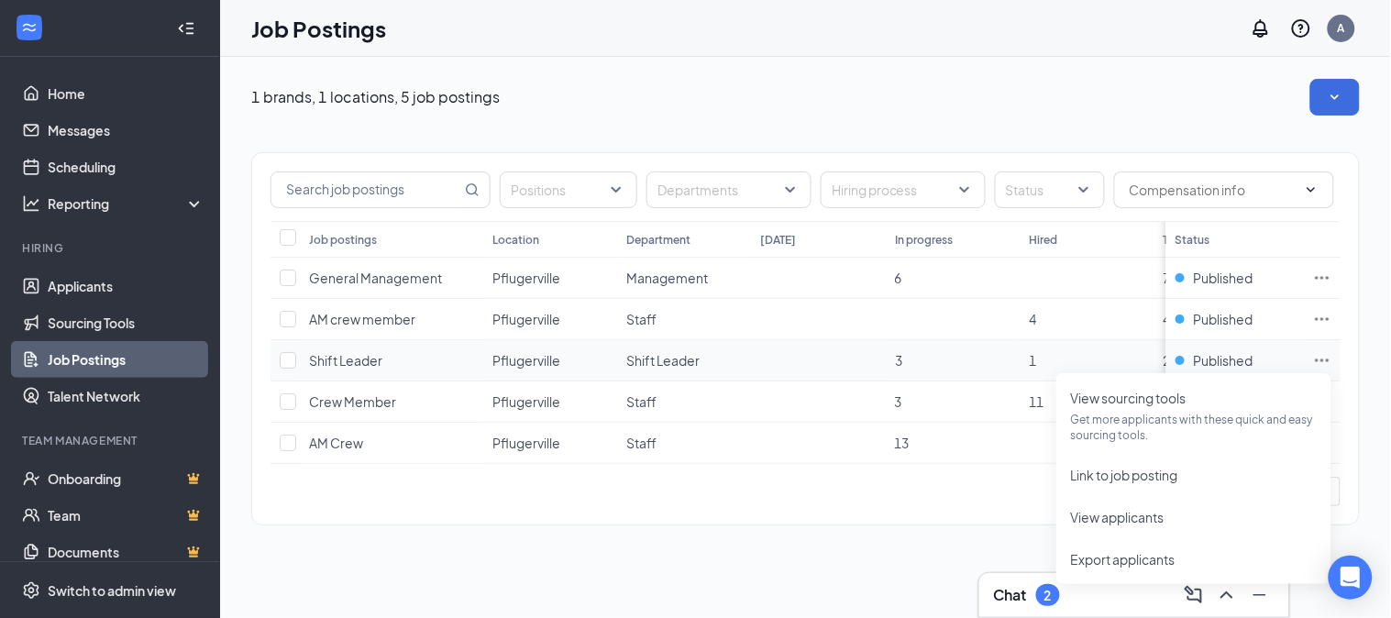
click at [1318, 363] on icon "Ellipses" at bounding box center [1322, 360] width 18 height 18
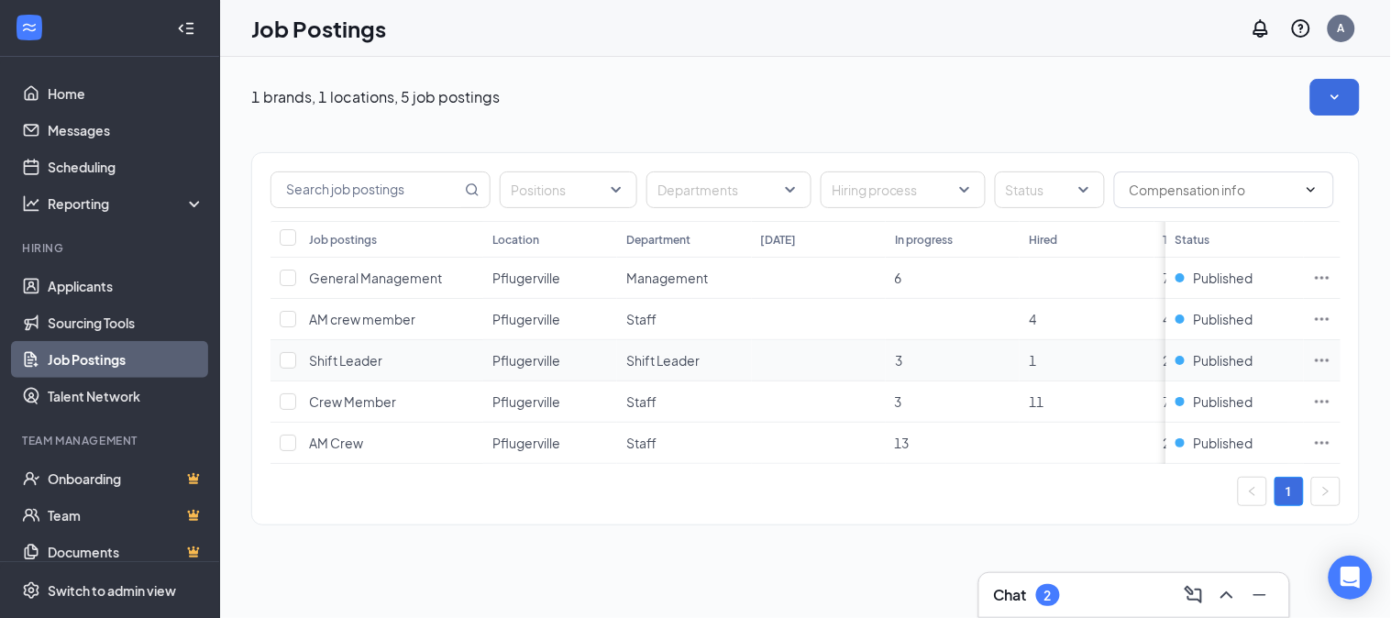
click at [1326, 359] on icon "Ellipses" at bounding box center [1322, 360] width 18 height 18
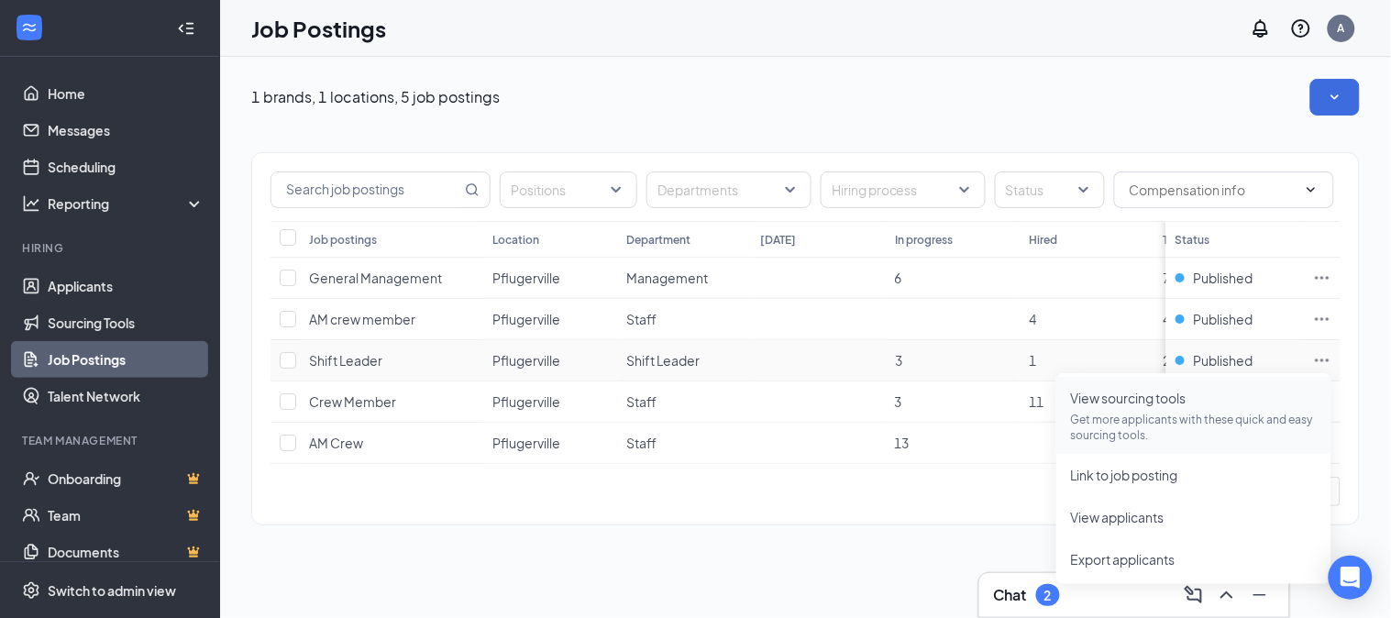
click at [1178, 418] on p "Get more applicants with these quick and easy sourcing tools." at bounding box center [1194, 427] width 246 height 31
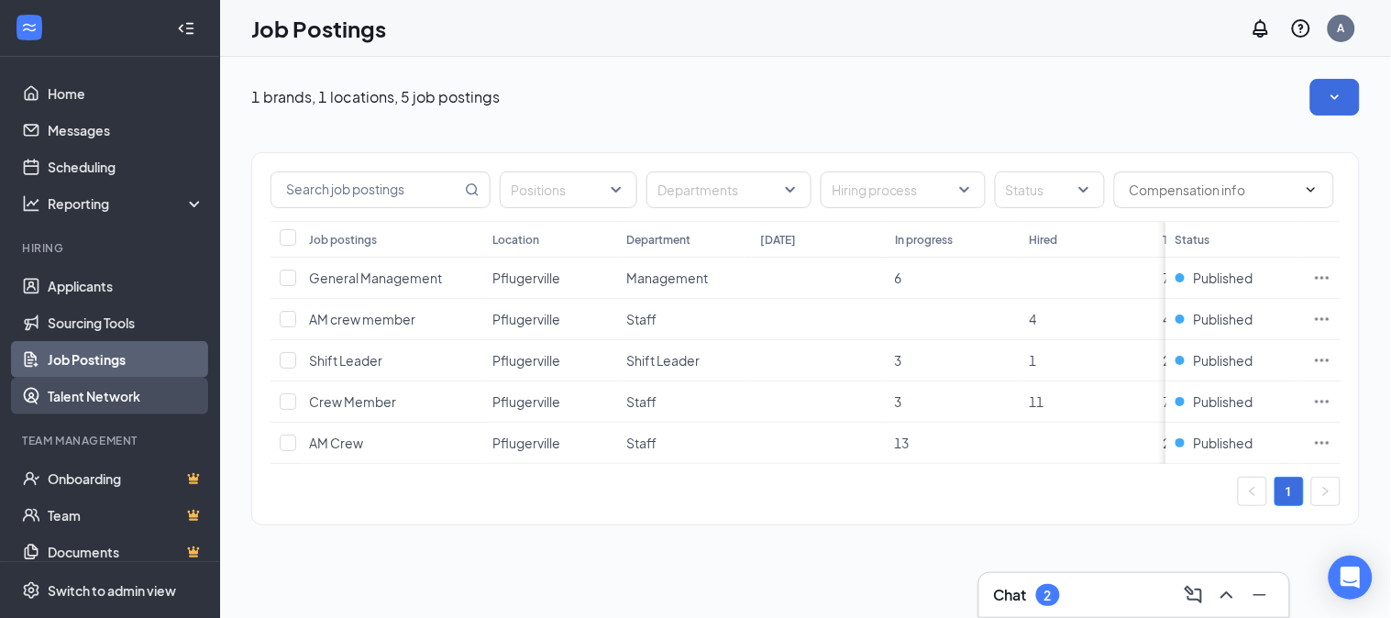
click at [116, 391] on link "Talent Network" at bounding box center [126, 396] width 157 height 37
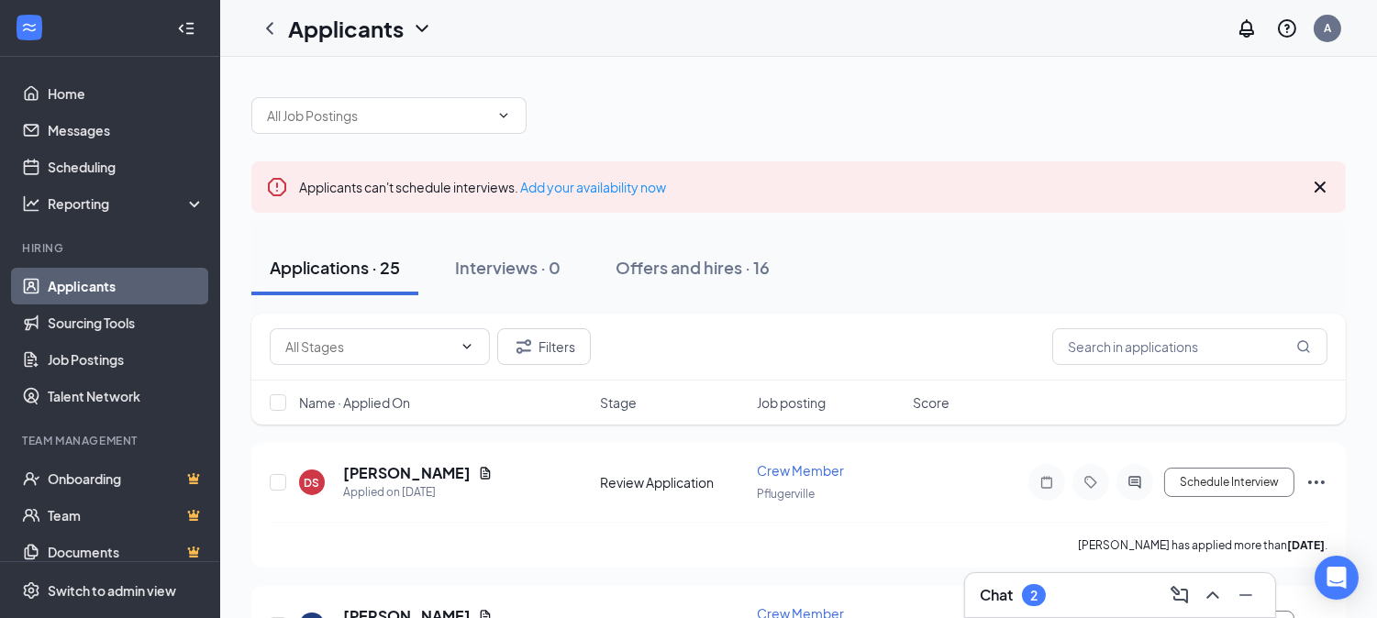
click at [1043, 603] on div "Chat 2" at bounding box center [1012, 595] width 66 height 22
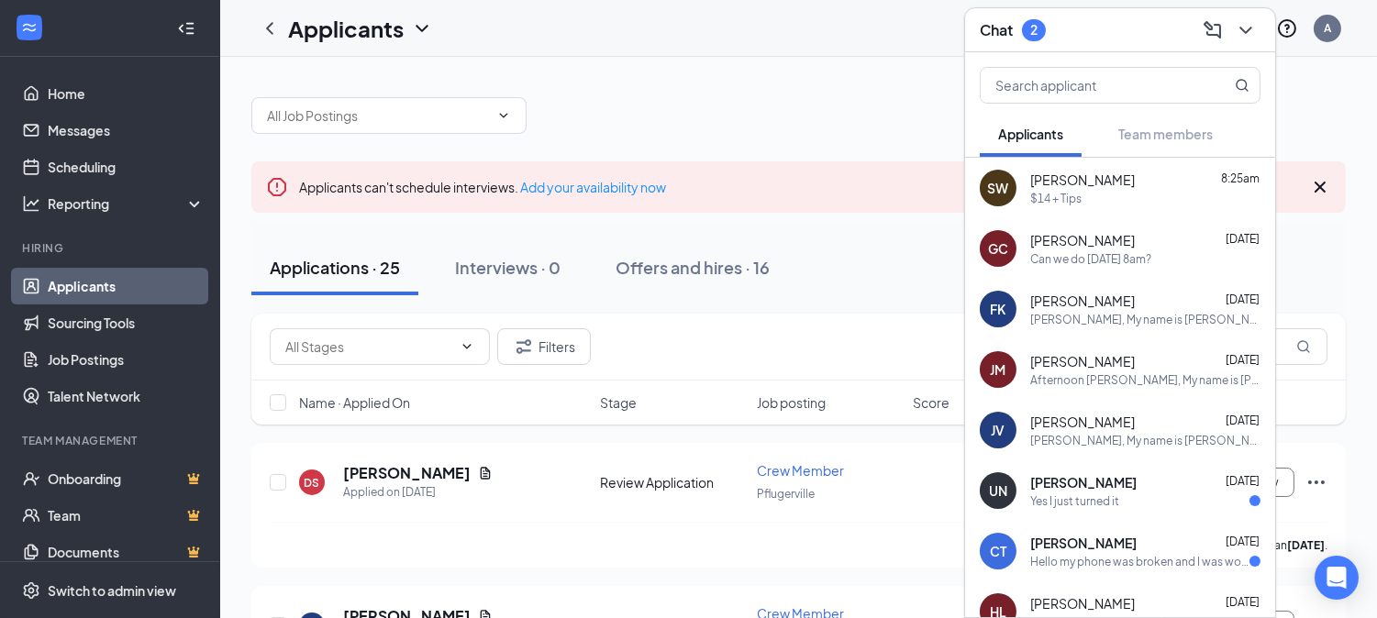
click at [1079, 260] on div "Can we do [DATE] 8am?" at bounding box center [1090, 259] width 121 height 16
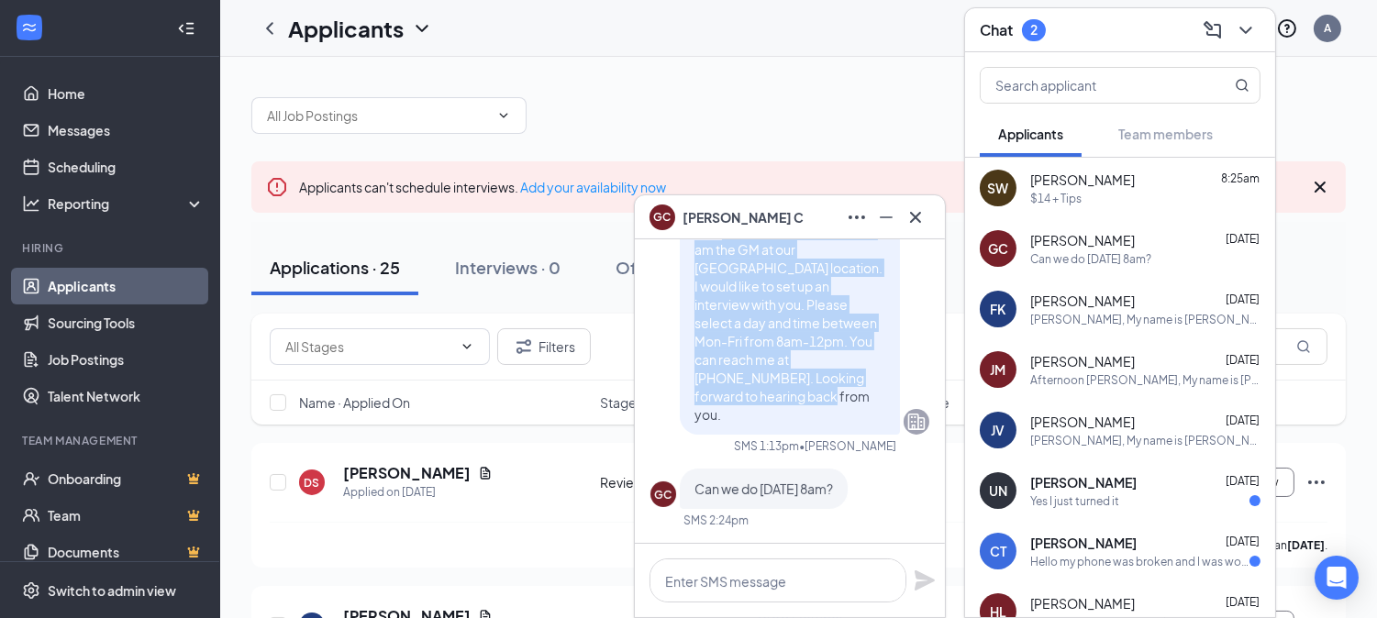
drag, startPoint x: 679, startPoint y: 249, endPoint x: 758, endPoint y: 404, distance: 173.5
click at [758, 404] on p "Afternoon Gabriel, My name is Amanda. I am the GM at our Pflugerville location.…" at bounding box center [789, 314] width 191 height 220
copy span "My name is Amanda. I am the GM at our Pflugerville location. I would like to se…"
click at [915, 220] on icon "Cross" at bounding box center [915, 217] width 22 height 22
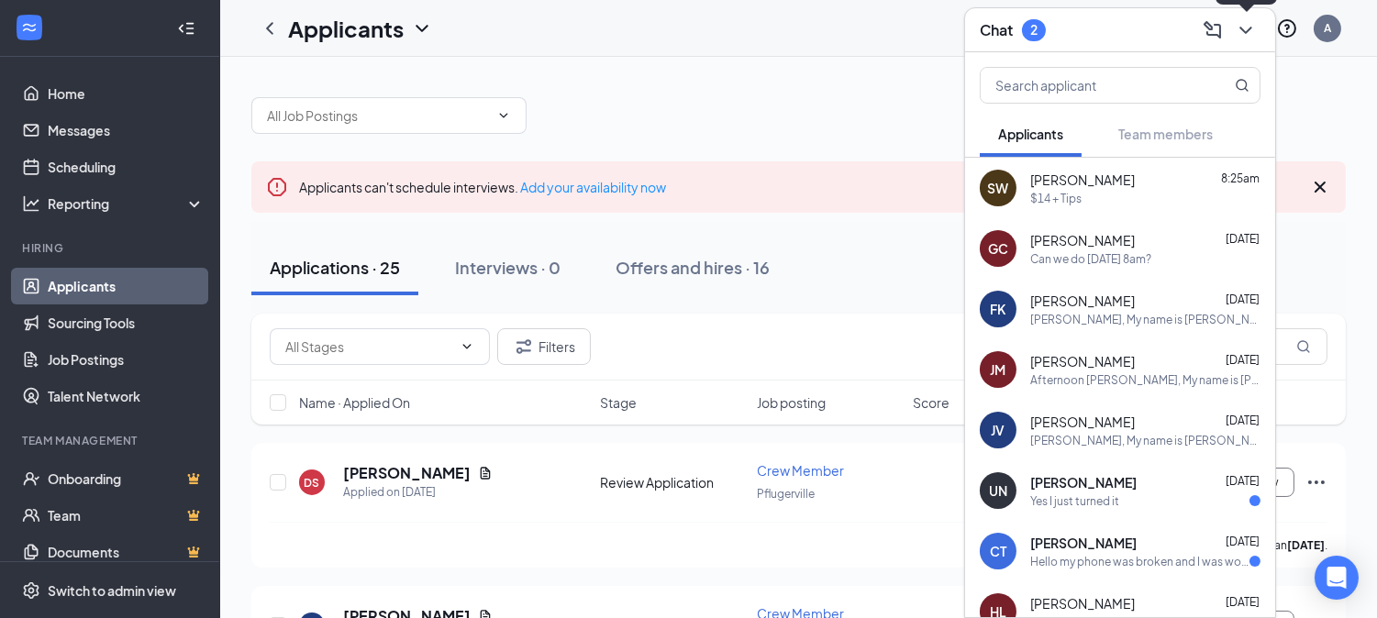
click at [1241, 29] on icon "ChevronDown" at bounding box center [1245, 30] width 12 height 7
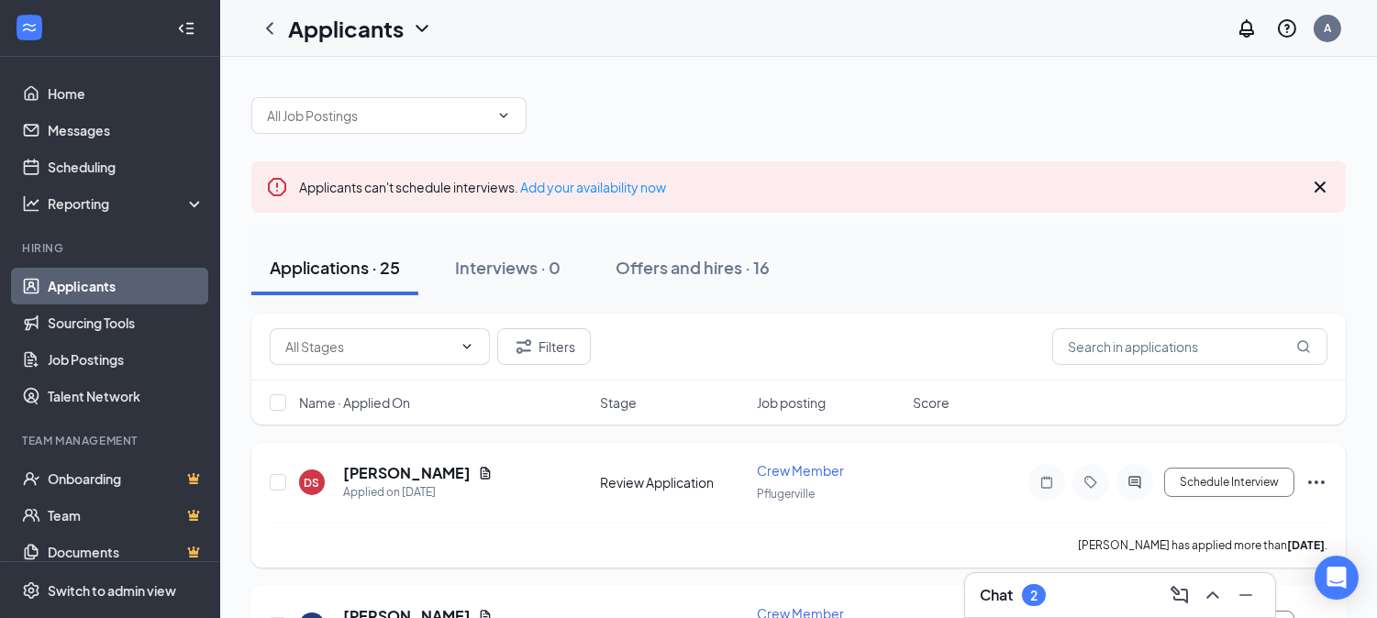
click at [1130, 471] on div at bounding box center [1134, 482] width 37 height 37
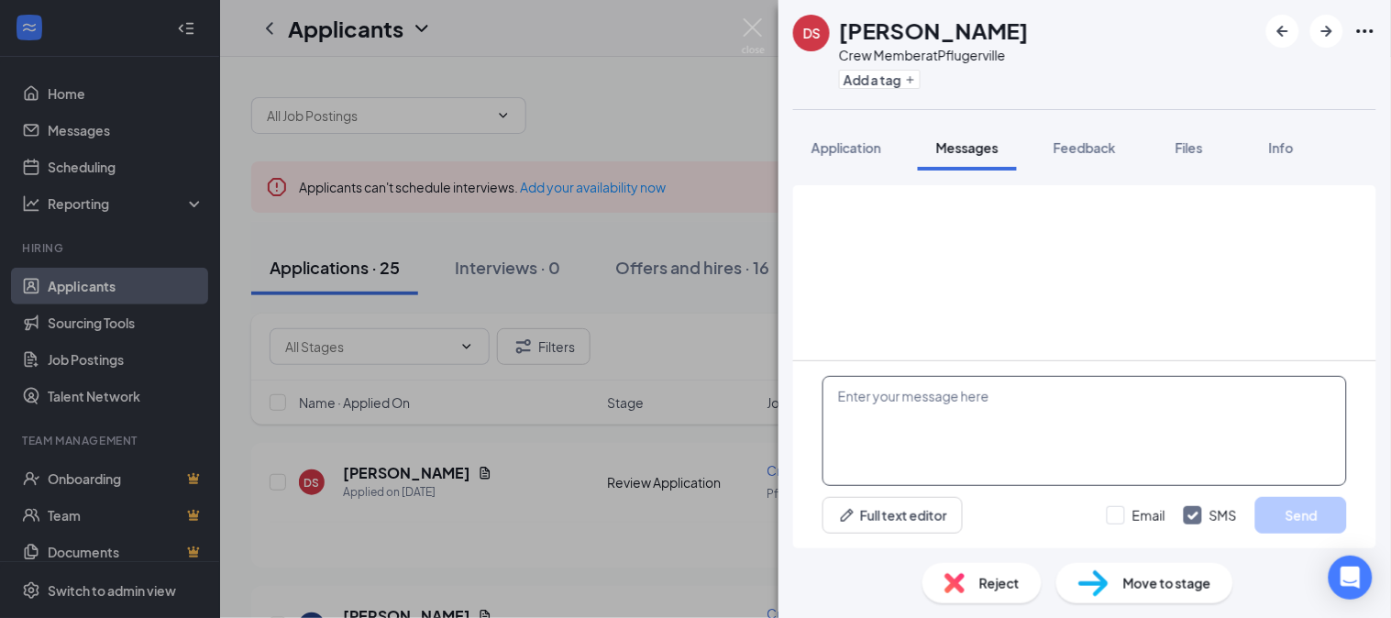
click at [1023, 448] on textarea at bounding box center [1085, 431] width 525 height 110
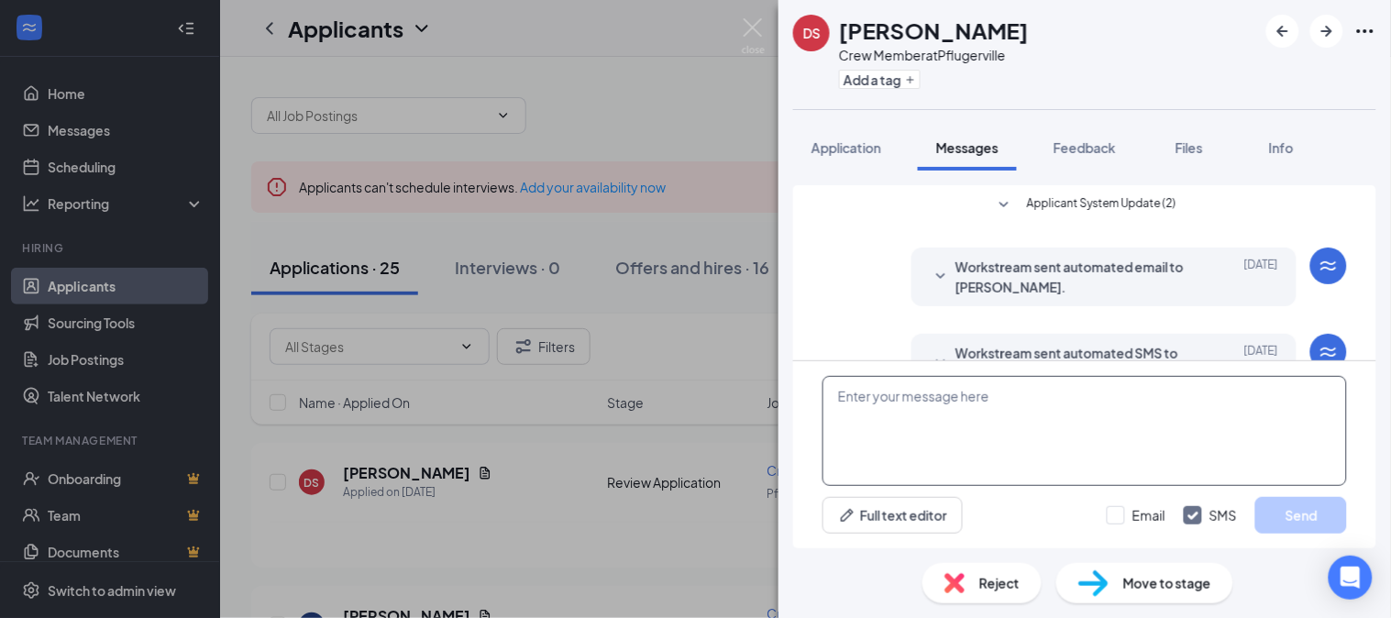
scroll to position [232, 0]
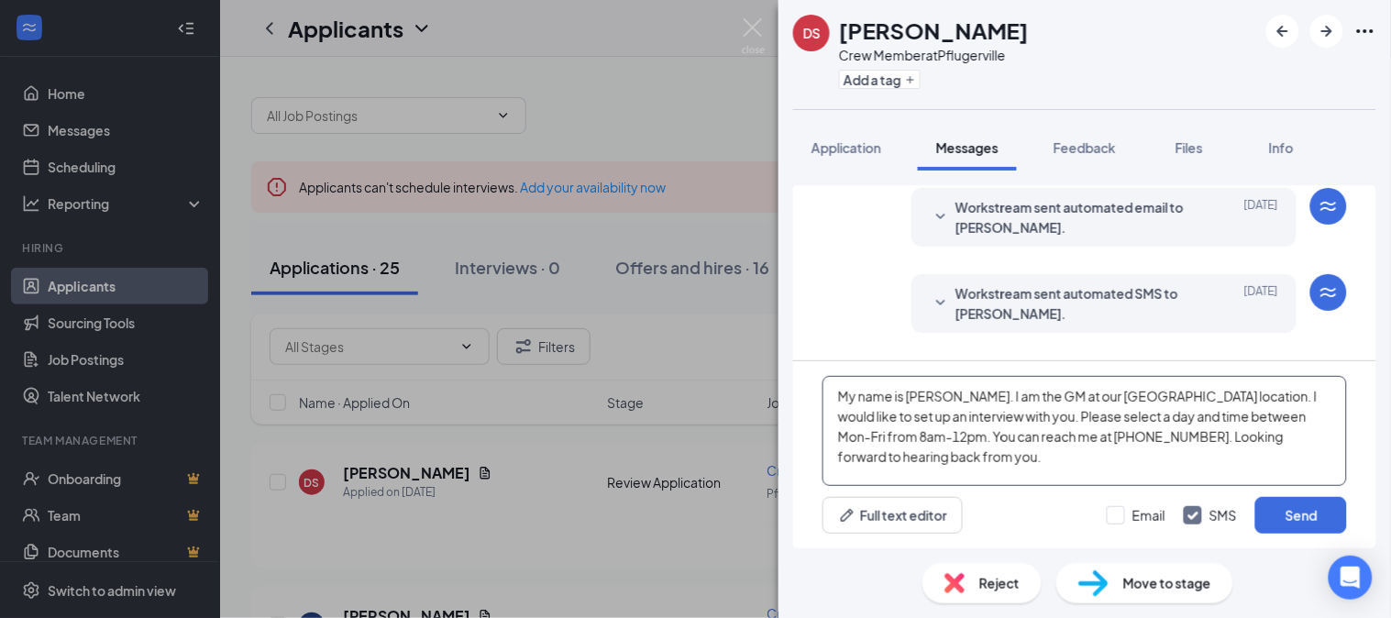
scroll to position [360, 0]
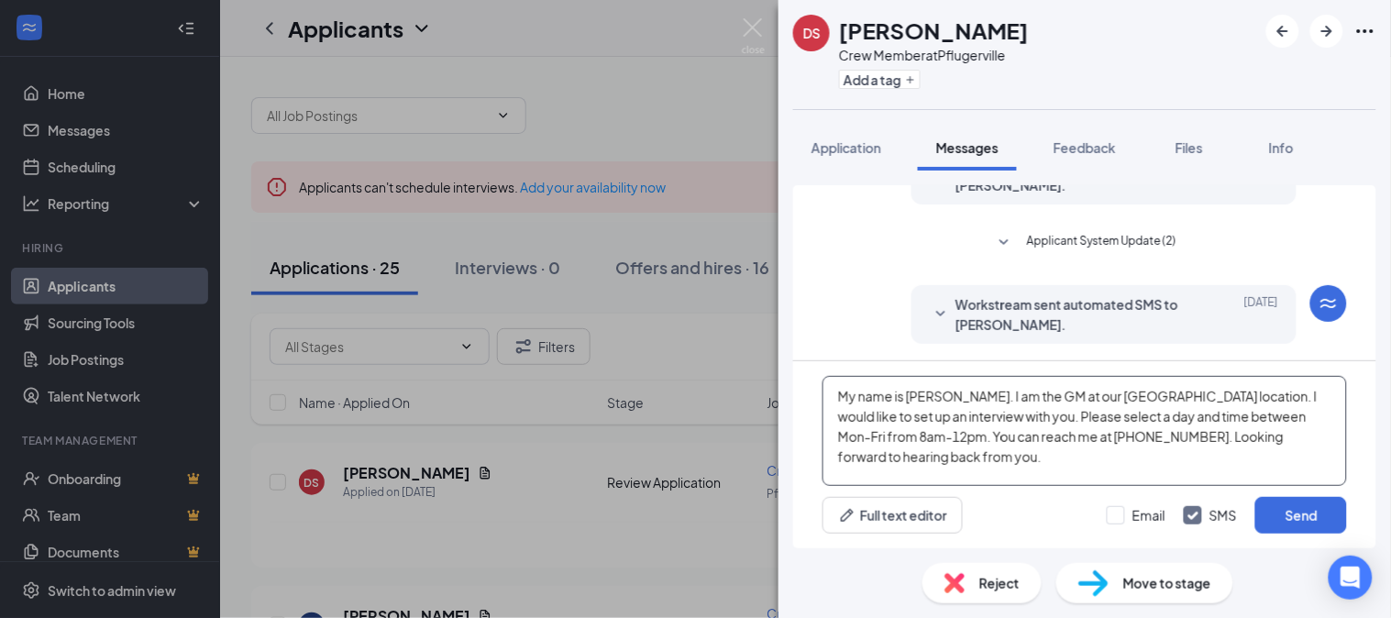
click at [836, 393] on textarea "My name is Amanda. I am the GM at our Pflugerville location. I would like to se…" at bounding box center [1085, 431] width 525 height 110
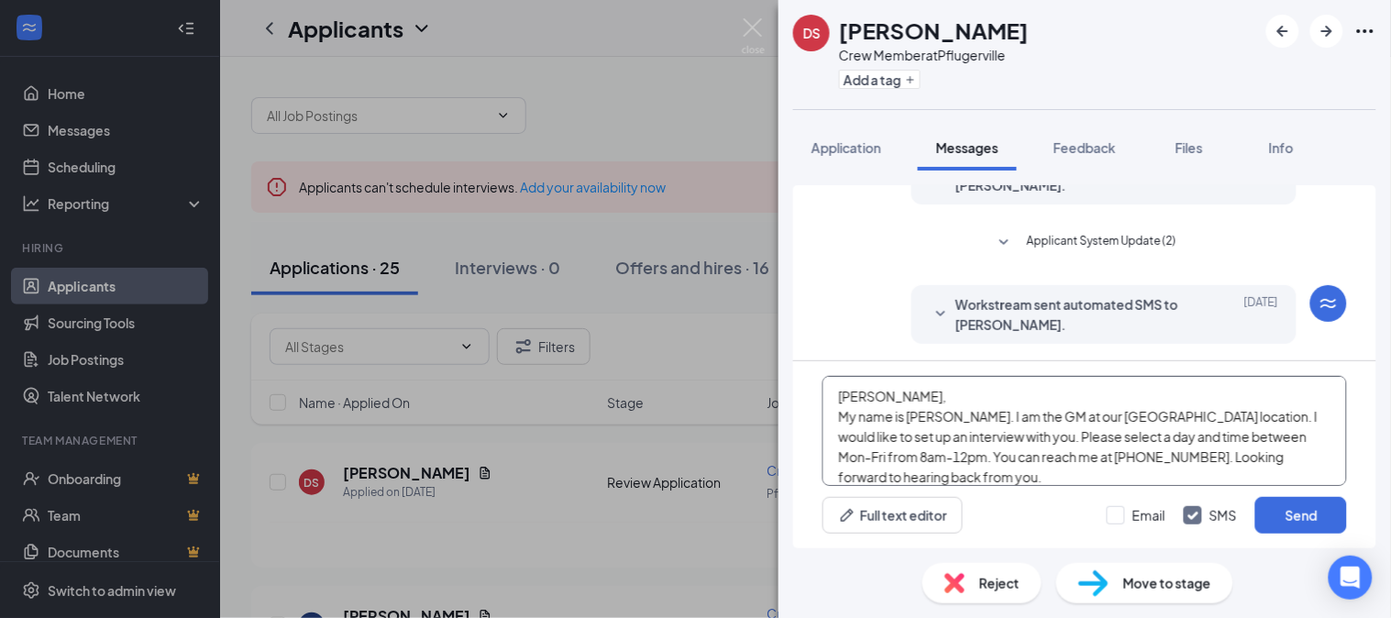
click at [919, 398] on textarea "Afternoon Daiella, My name is Amanda. I am the GM at our Pflugerville location.…" at bounding box center [1085, 431] width 525 height 110
type textarea "Afternoon Daniella, My name is Amanda. I am the GM at our Pflugerville location…"
click at [1286, 514] on button "Send" at bounding box center [1302, 515] width 92 height 37
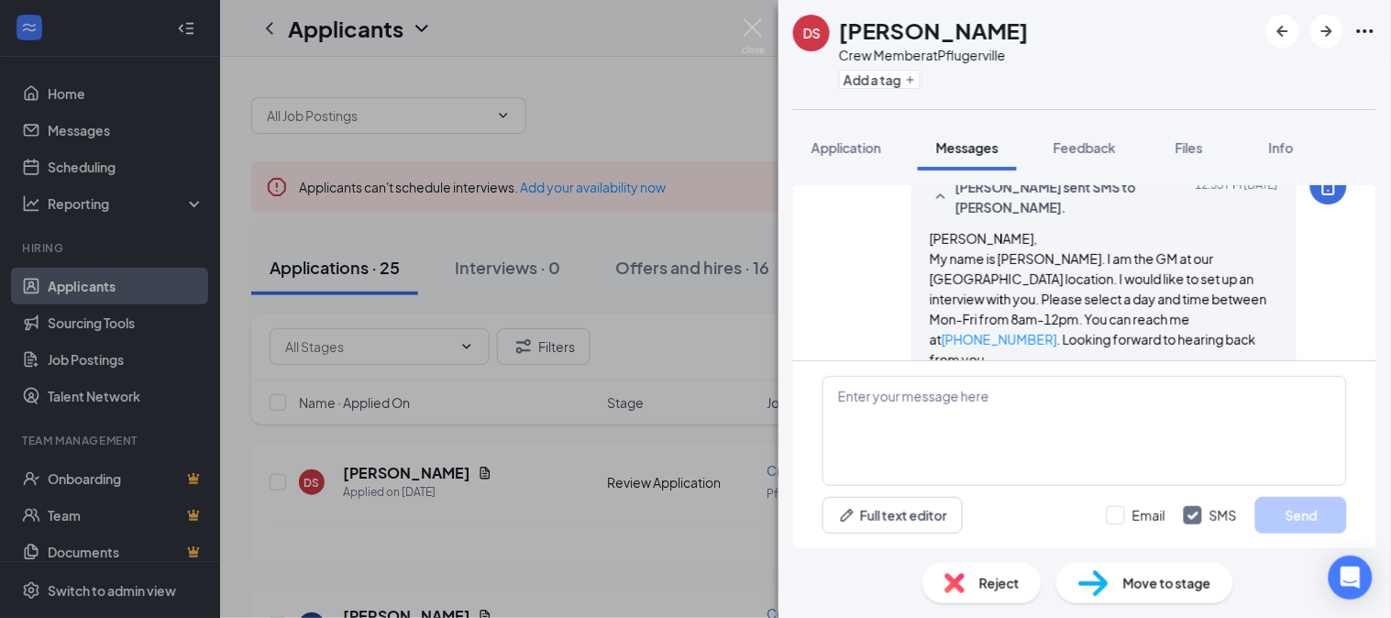
scroll to position [579, 0]
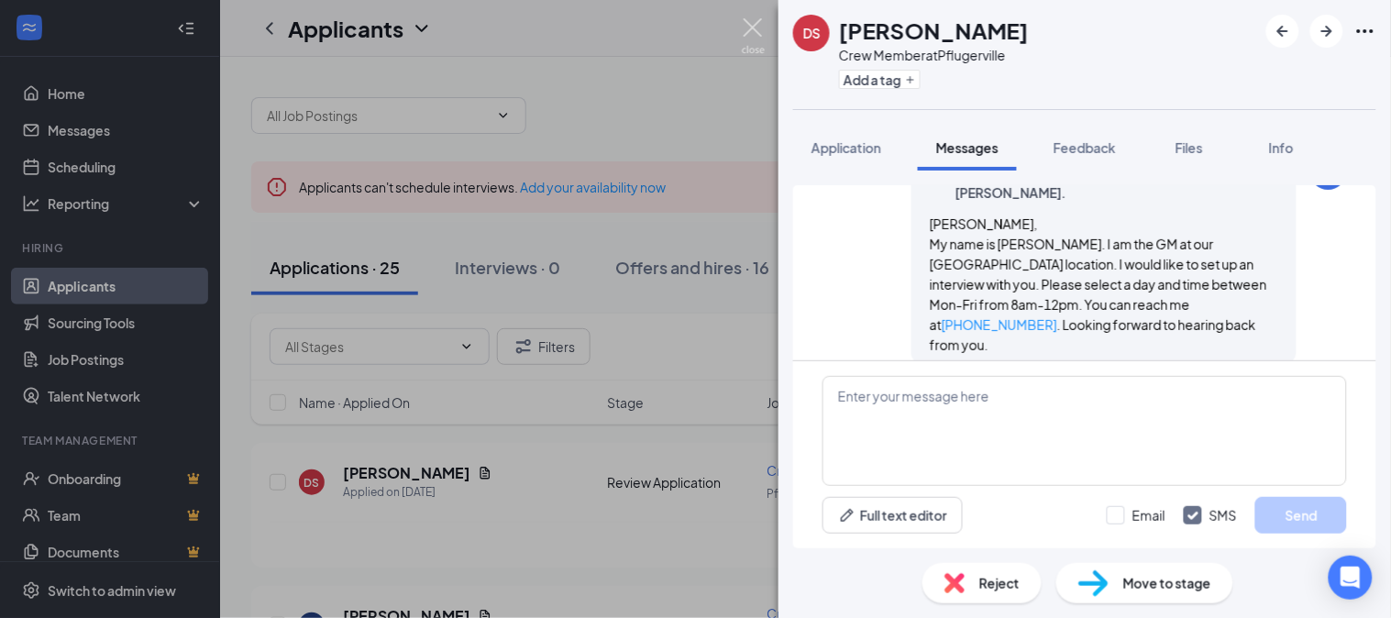
click at [747, 21] on img at bounding box center [753, 36] width 23 height 36
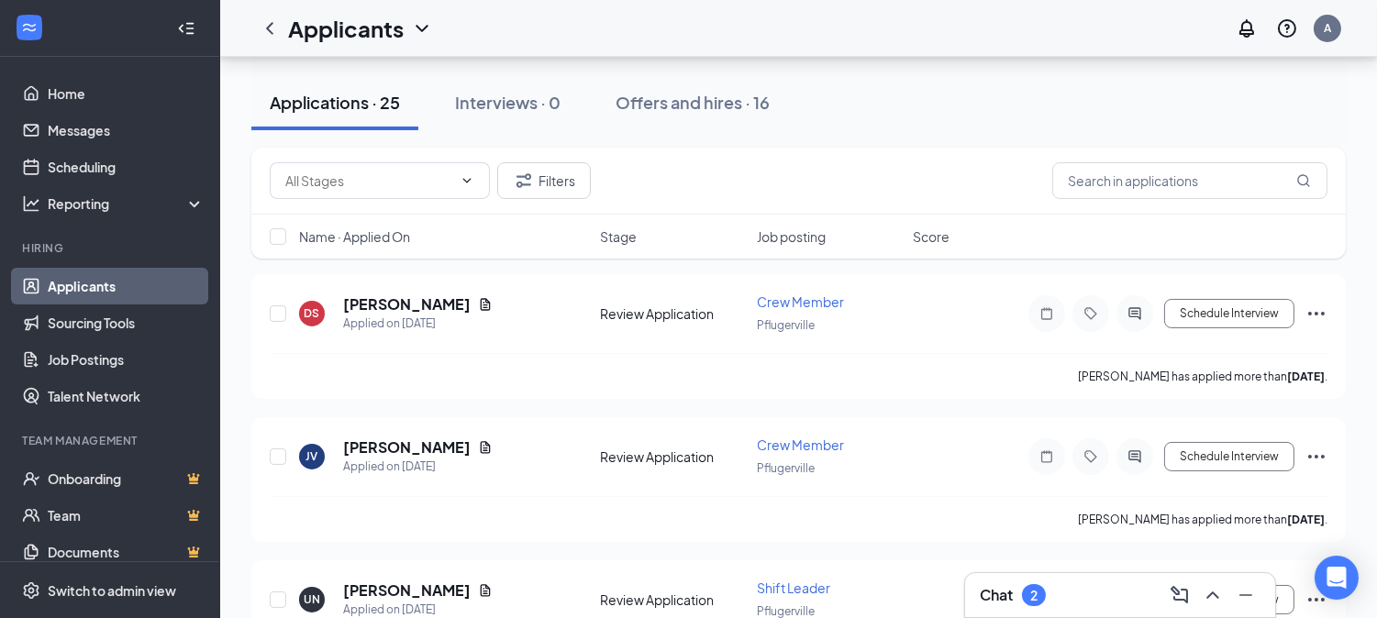
scroll to position [166, 0]
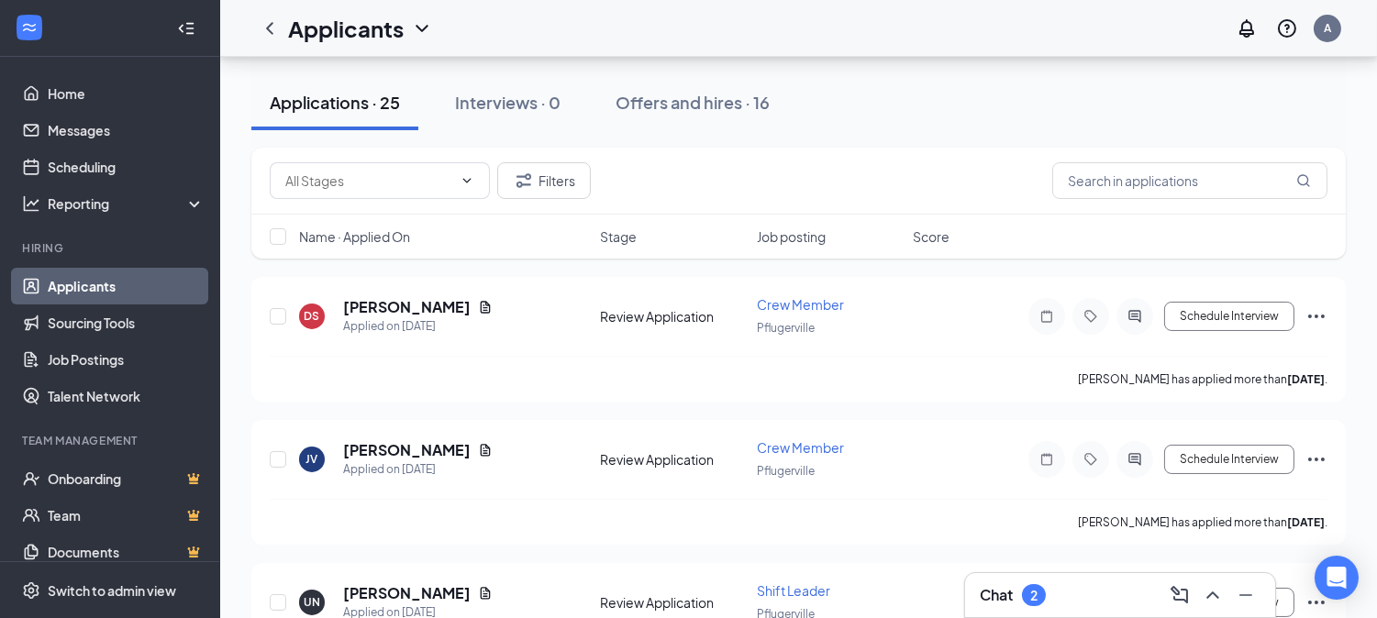
click at [1095, 593] on div "Chat 2" at bounding box center [1119, 595] width 281 height 29
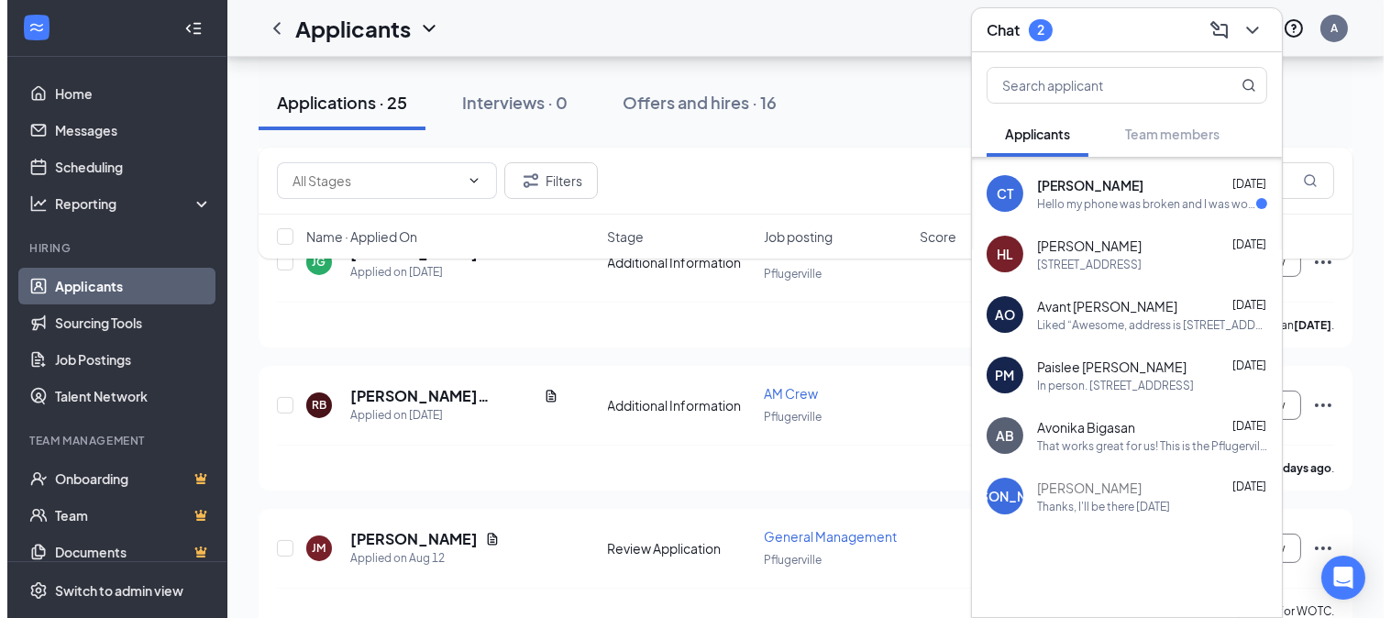
scroll to position [416, 0]
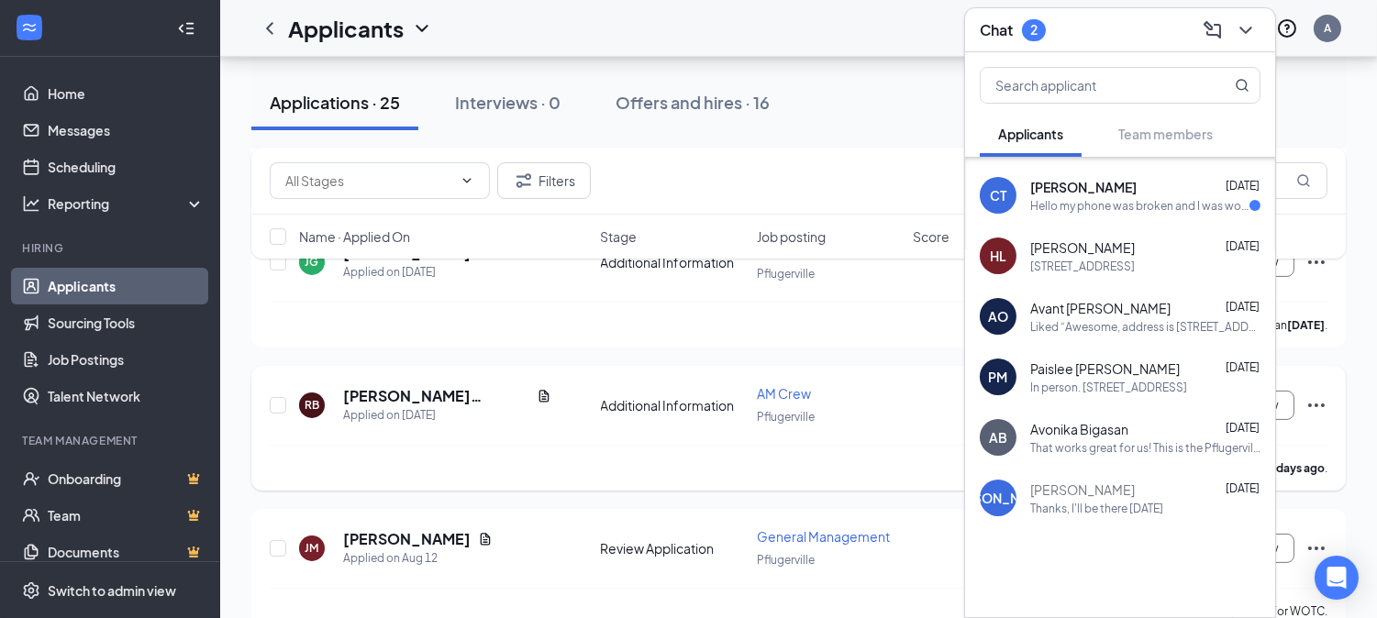
click at [538, 390] on icon "Document" at bounding box center [543, 396] width 10 height 12
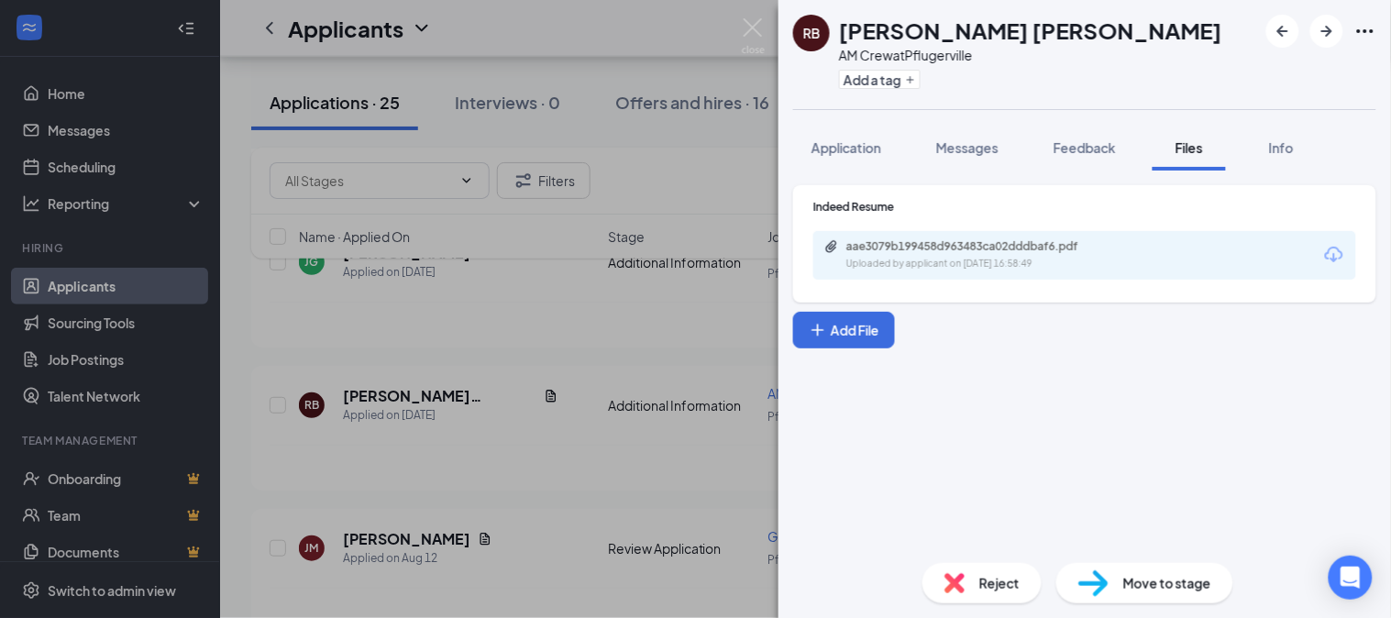
click at [1337, 260] on icon "Download" at bounding box center [1334, 255] width 22 height 22
